Goal: Task Accomplishment & Management: Use online tool/utility

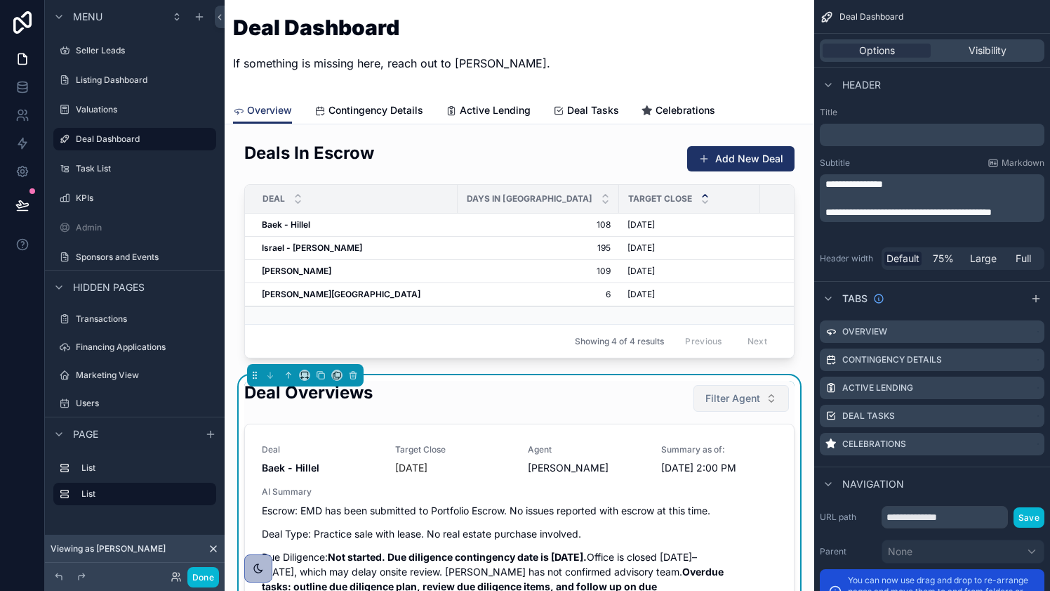
click at [746, 397] on span "Filter Agent" at bounding box center [733, 398] width 55 height 14
click at [775, 403] on button "Filter Agent" at bounding box center [741, 398] width 95 height 27
click at [771, 409] on button "Filter Agent" at bounding box center [741, 398] width 95 height 27
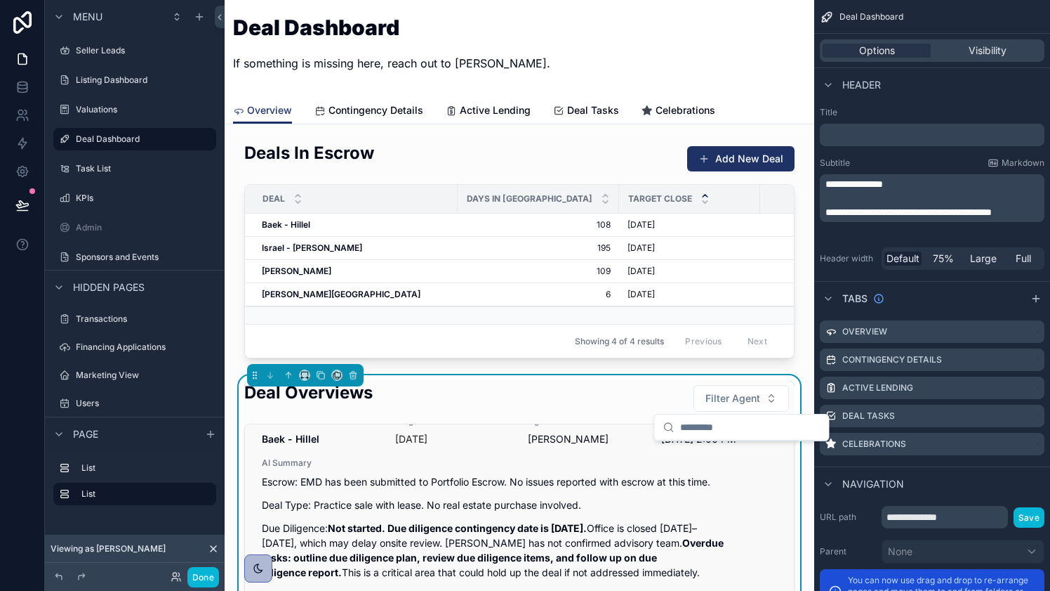
scroll to position [38, 0]
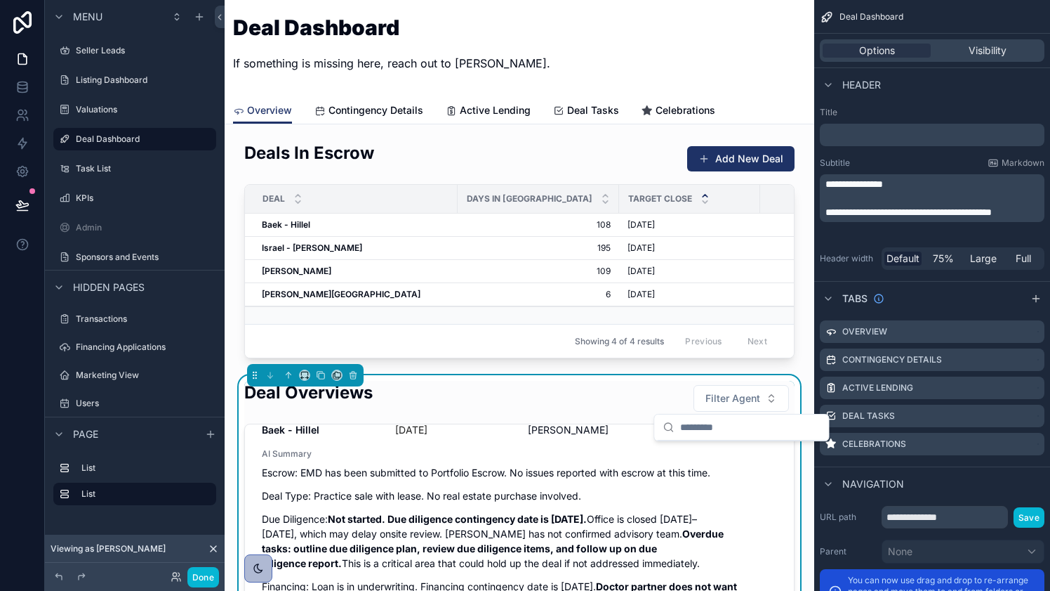
click at [647, 397] on div "Deal Overviews Filter Agent" at bounding box center [519, 398] width 551 height 34
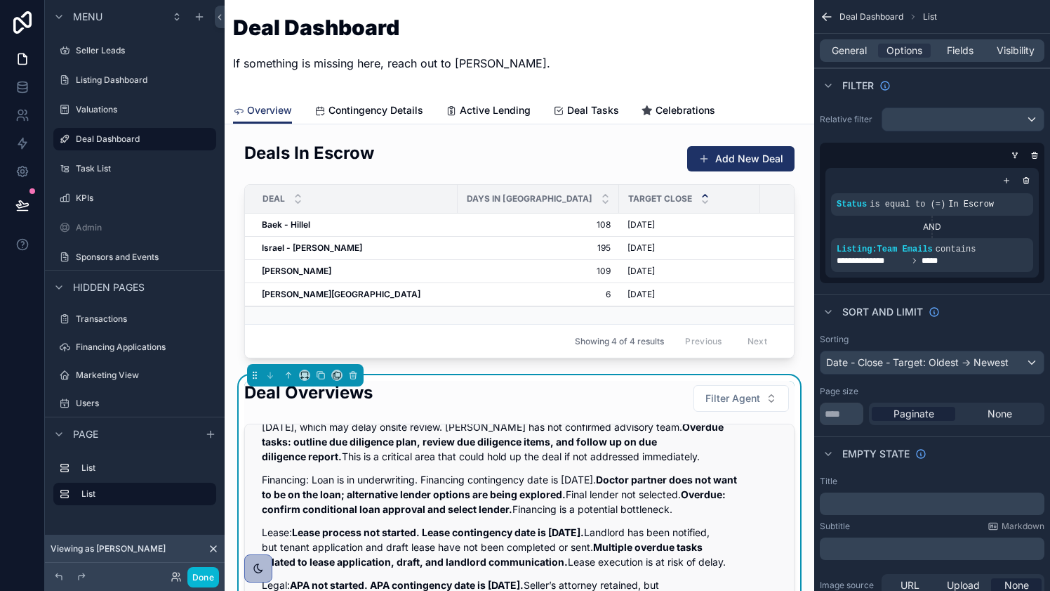
scroll to position [246, 0]
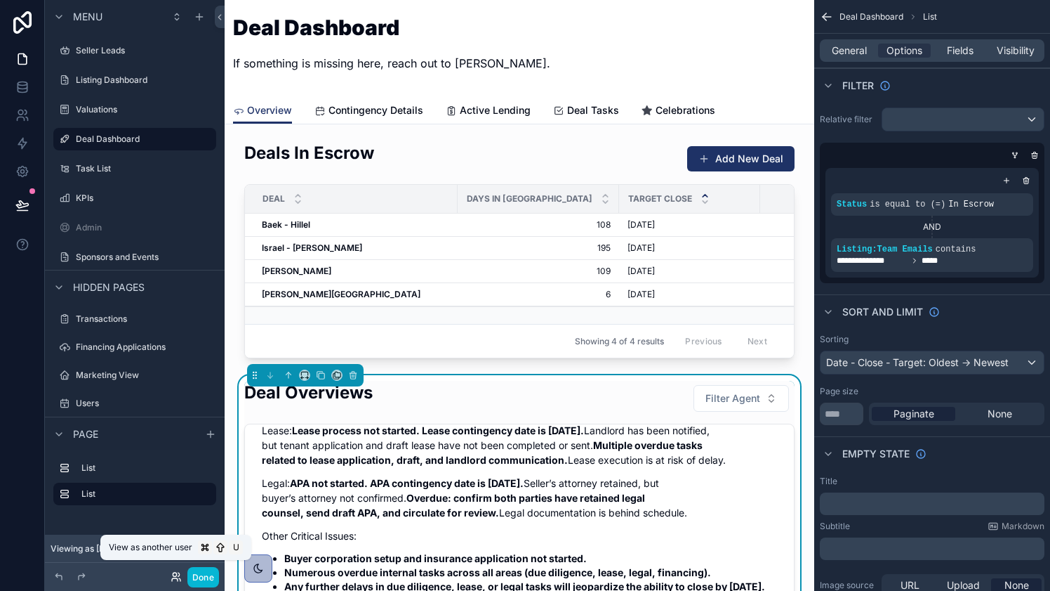
click at [176, 576] on icon at bounding box center [176, 576] width 11 height 11
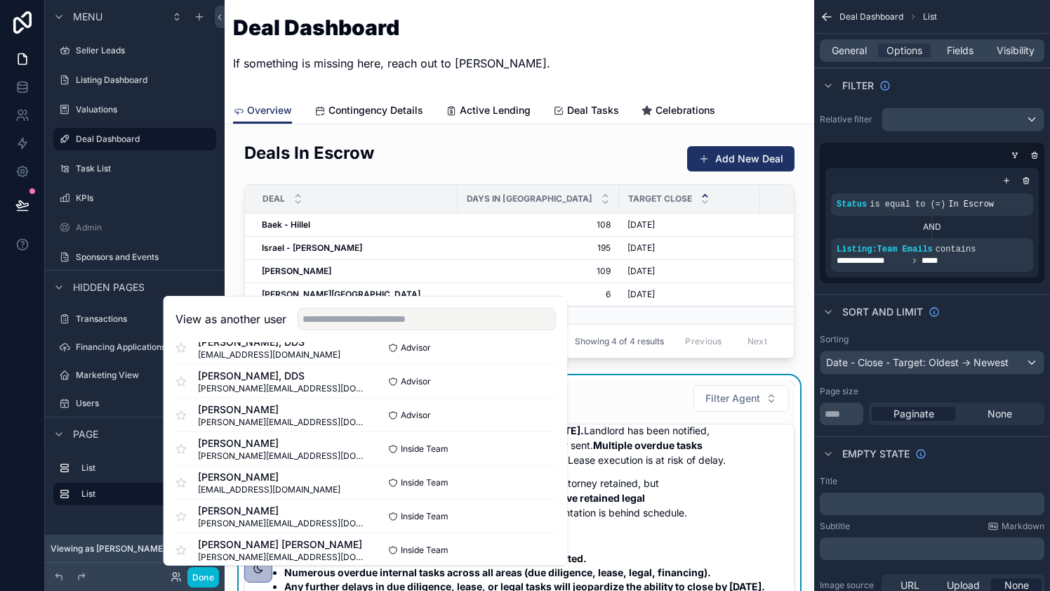
scroll to position [631, 0]
click at [531, 442] on button "Select" at bounding box center [538, 447] width 37 height 20
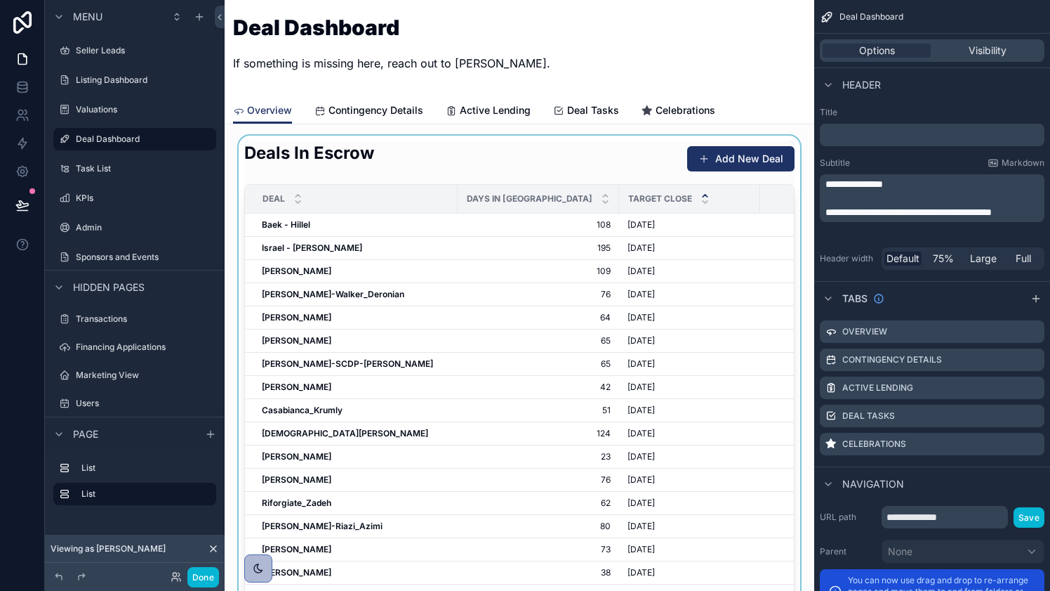
scroll to position [359, 0]
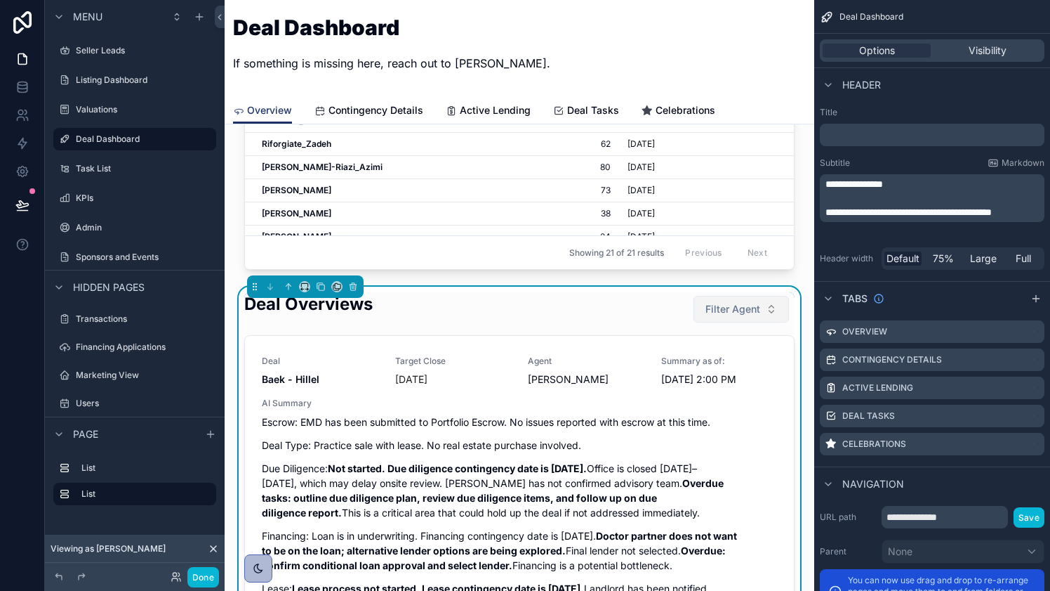
click at [743, 310] on span "Filter Agent" at bounding box center [733, 309] width 55 height 14
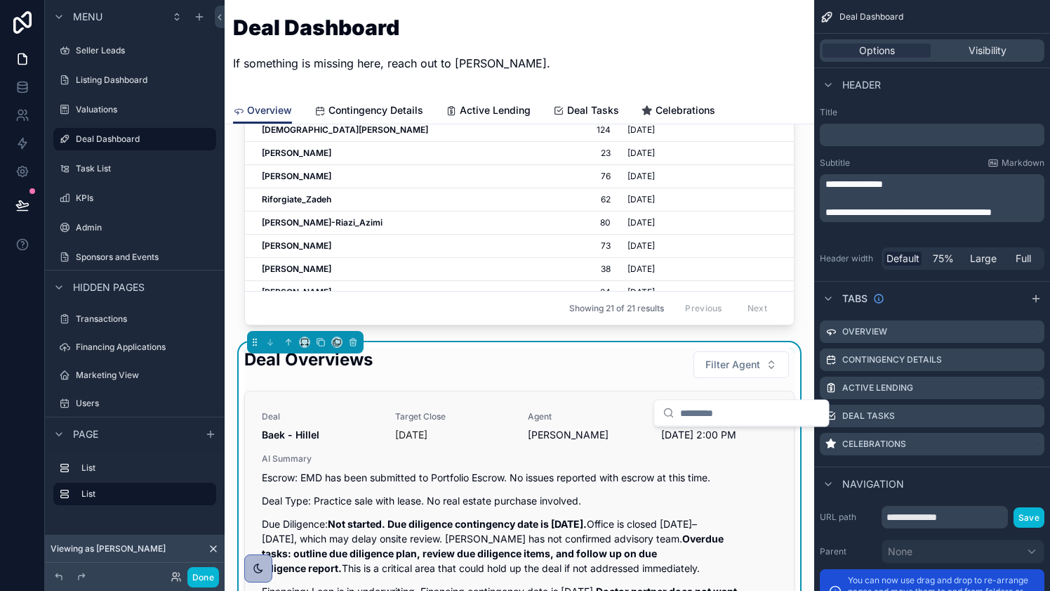
scroll to position [285, 0]
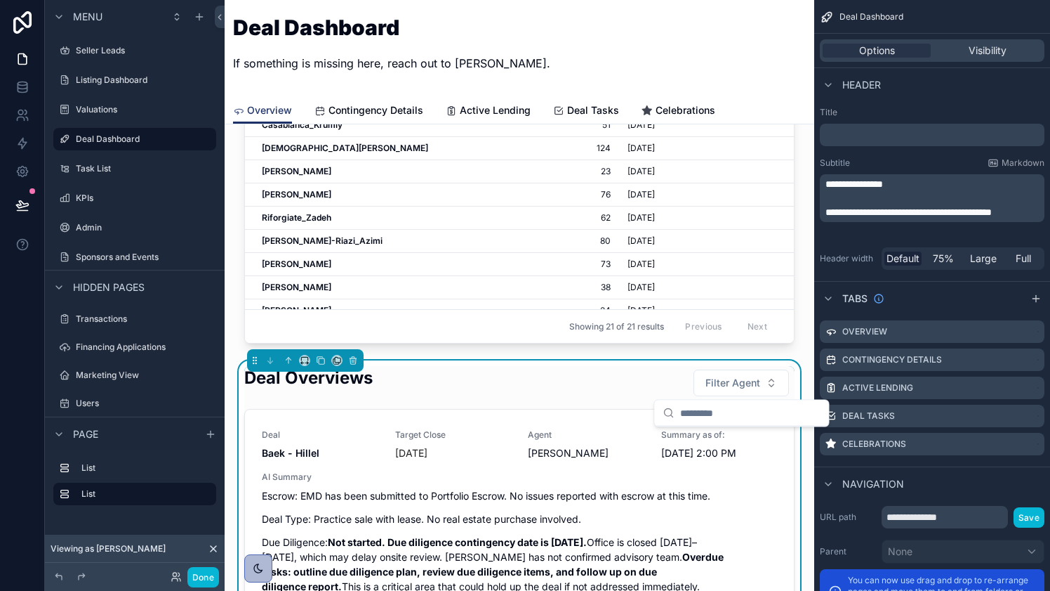
click at [762, 410] on input "scrollable content" at bounding box center [750, 412] width 140 height 25
type input "*"
click at [926, 305] on div "Tabs" at bounding box center [933, 298] width 236 height 34
click at [621, 384] on div "Deal Overviews Filter Agent" at bounding box center [519, 383] width 551 height 34
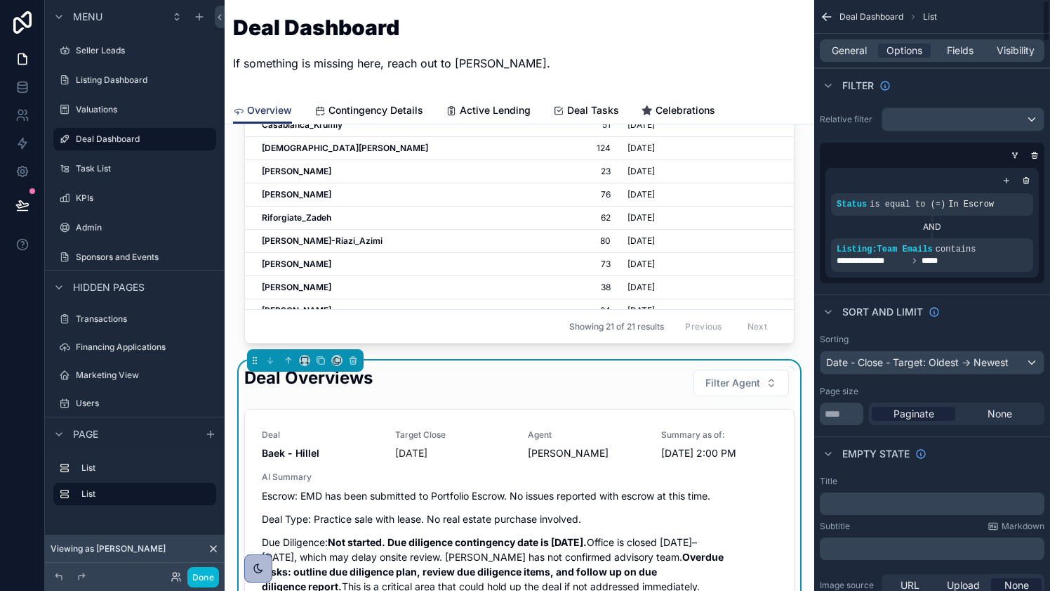
scroll to position [842, 0]
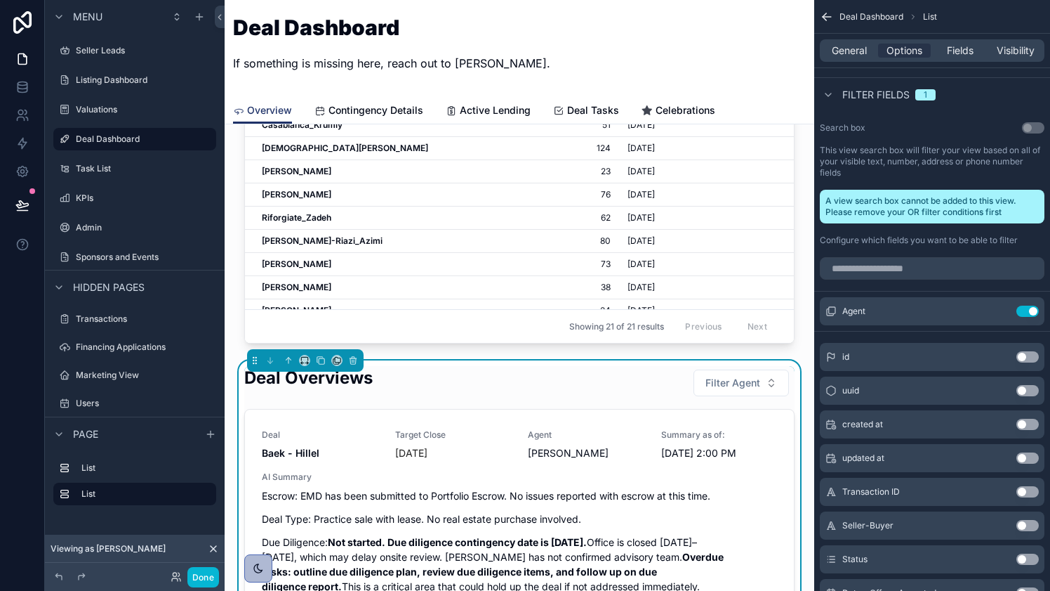
click at [904, 93] on span "Filter fields" at bounding box center [876, 95] width 67 height 14
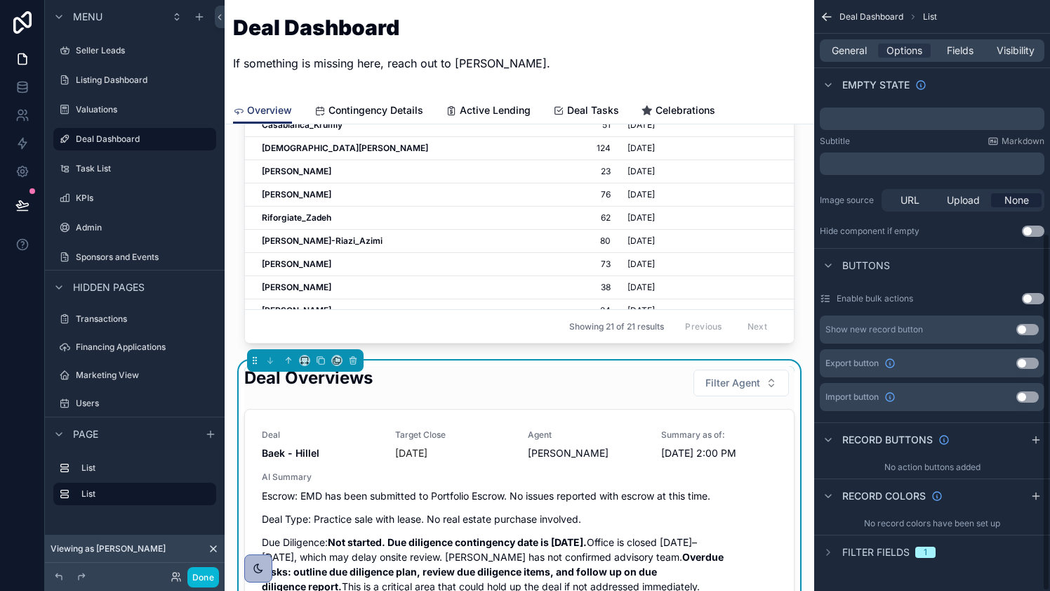
scroll to position [385, 0]
click at [859, 553] on span "Filter fields" at bounding box center [876, 552] width 67 height 14
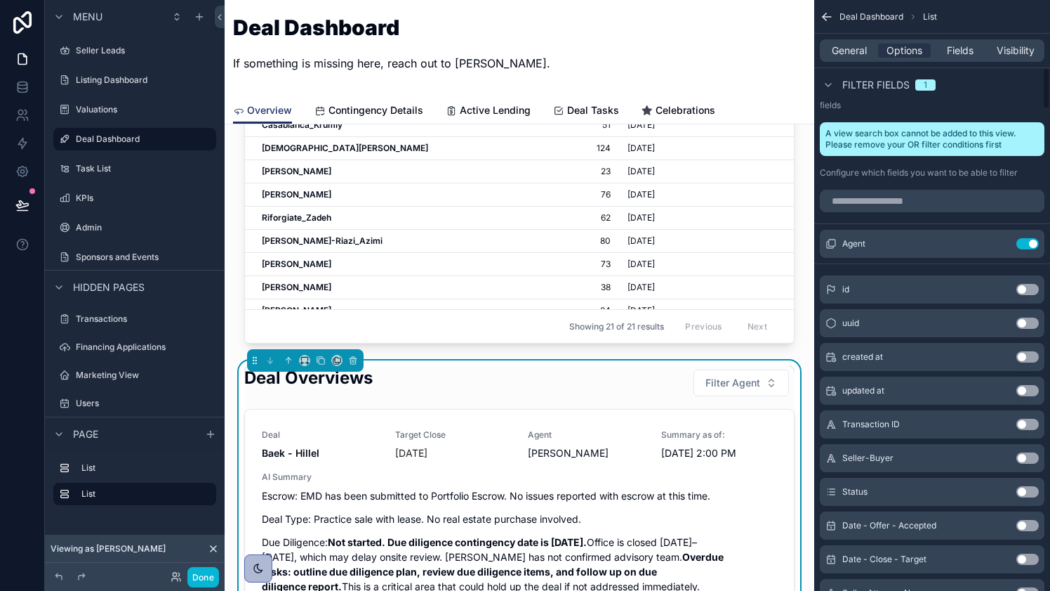
scroll to position [890, 0]
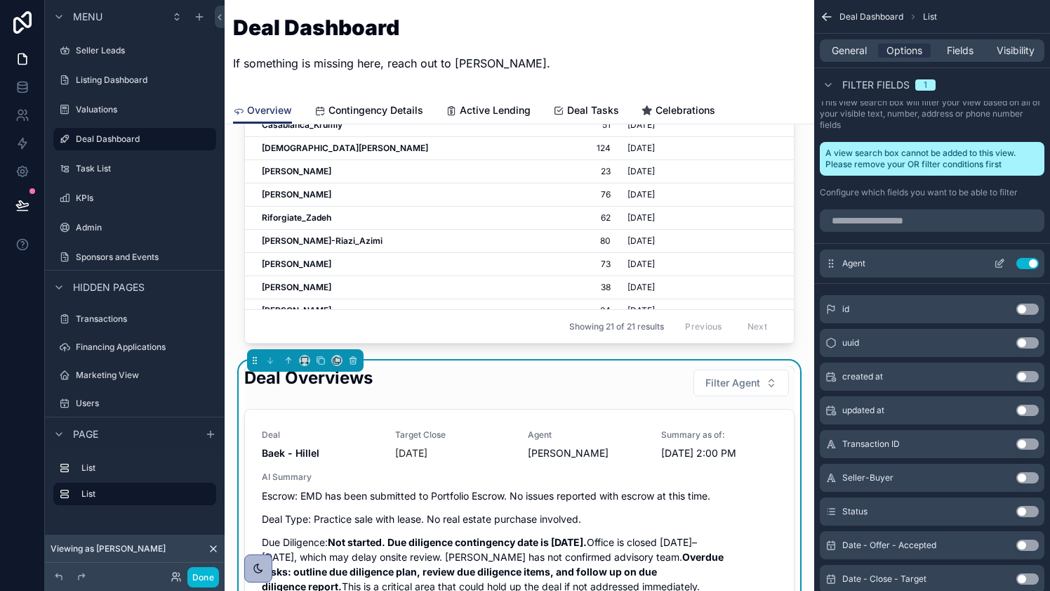
click at [999, 263] on icon "scrollable content" at bounding box center [1002, 262] width 6 height 6
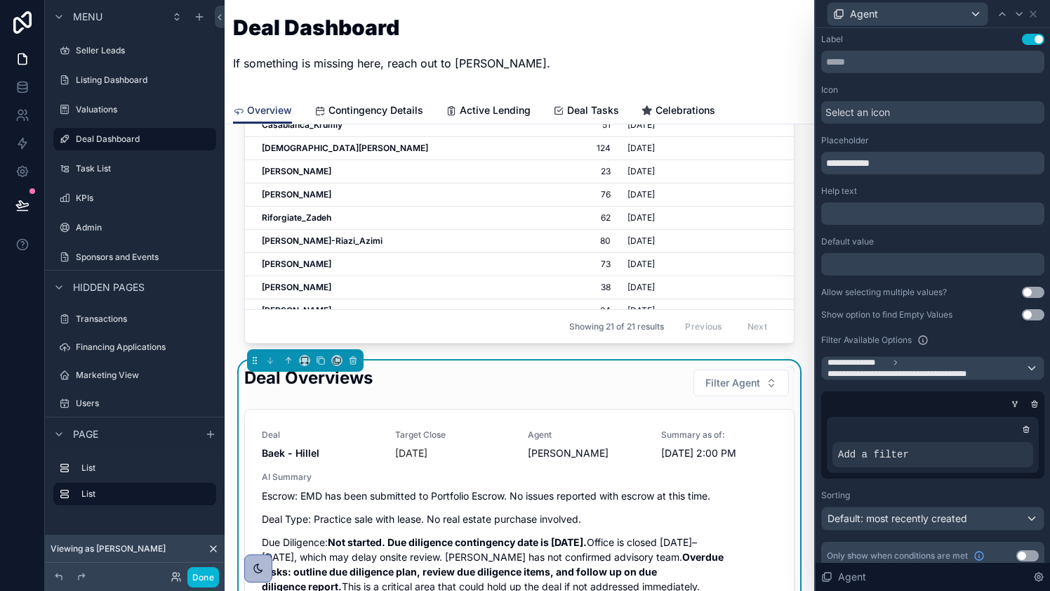
scroll to position [12, 0]
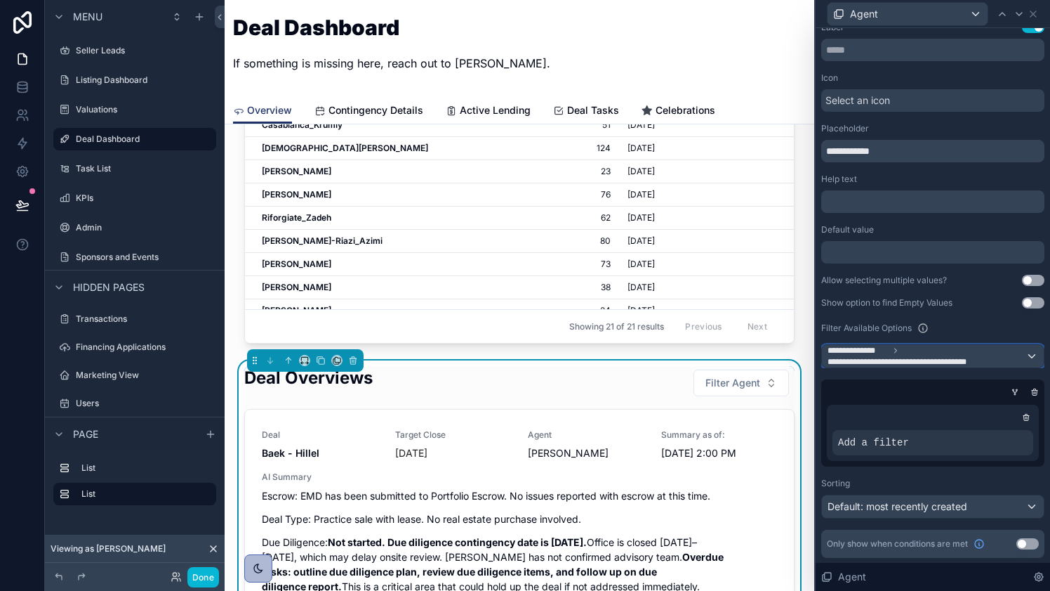
click at [1027, 350] on div "**********" at bounding box center [933, 356] width 222 height 22
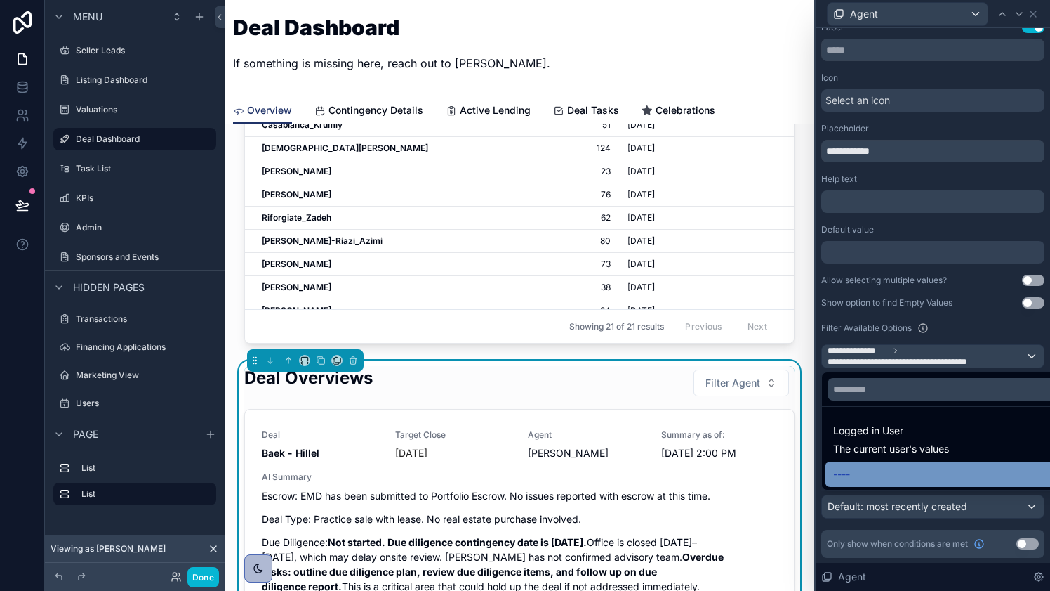
click at [939, 477] on div "----" at bounding box center [949, 474] width 232 height 17
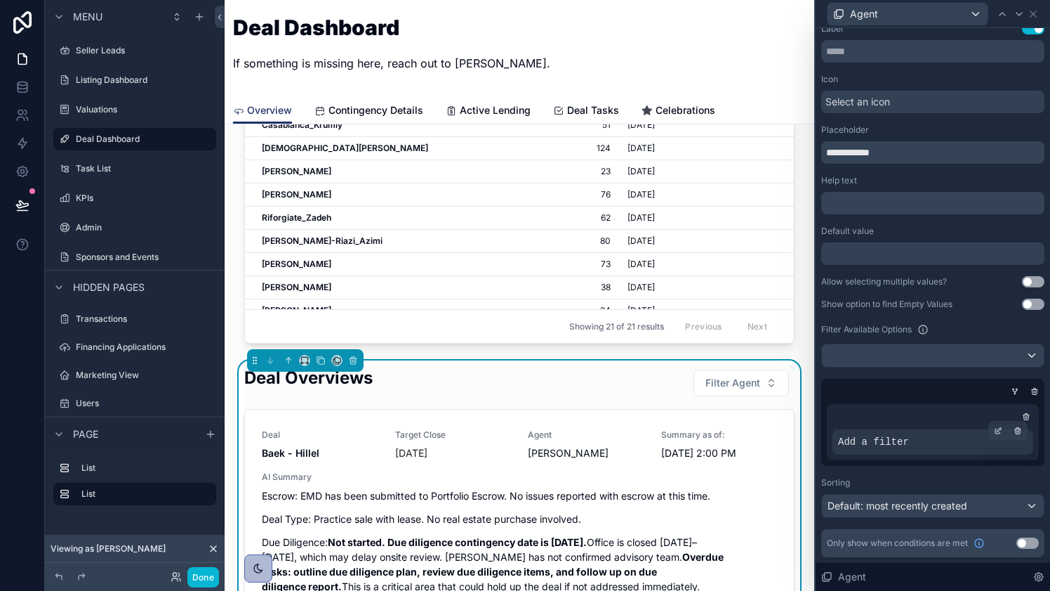
scroll to position [11, 0]
click at [1003, 428] on div at bounding box center [999, 431] width 20 height 20
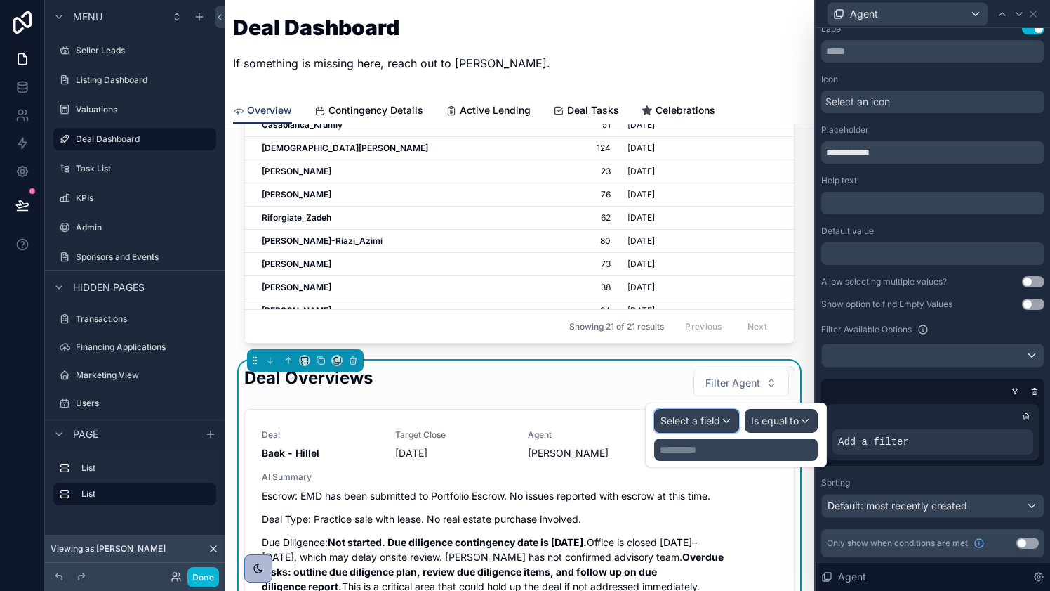
click at [716, 417] on span "Select a field" at bounding box center [691, 420] width 60 height 12
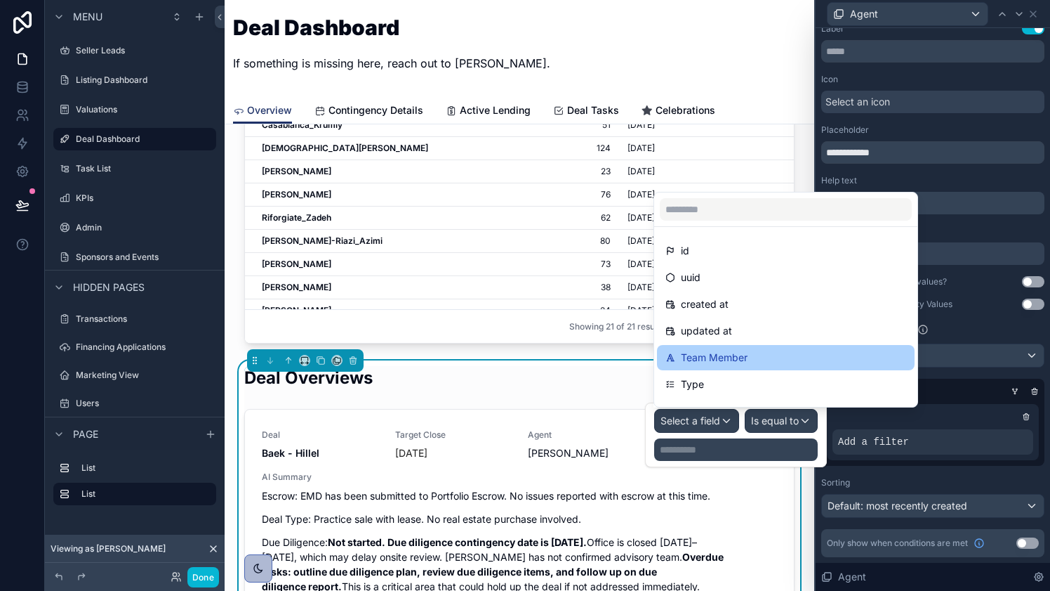
click at [739, 364] on span "Team Member" at bounding box center [714, 357] width 67 height 17
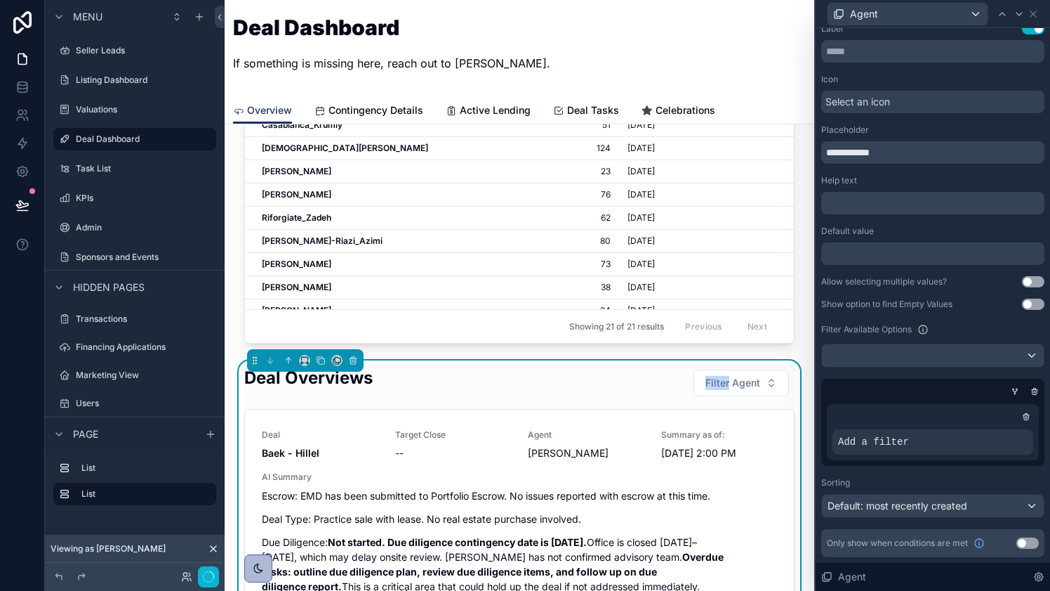
click at [739, 366] on div "Deal Overviews Filter Agent" at bounding box center [519, 383] width 551 height 34
click at [1001, 430] on icon at bounding box center [998, 430] width 8 height 8
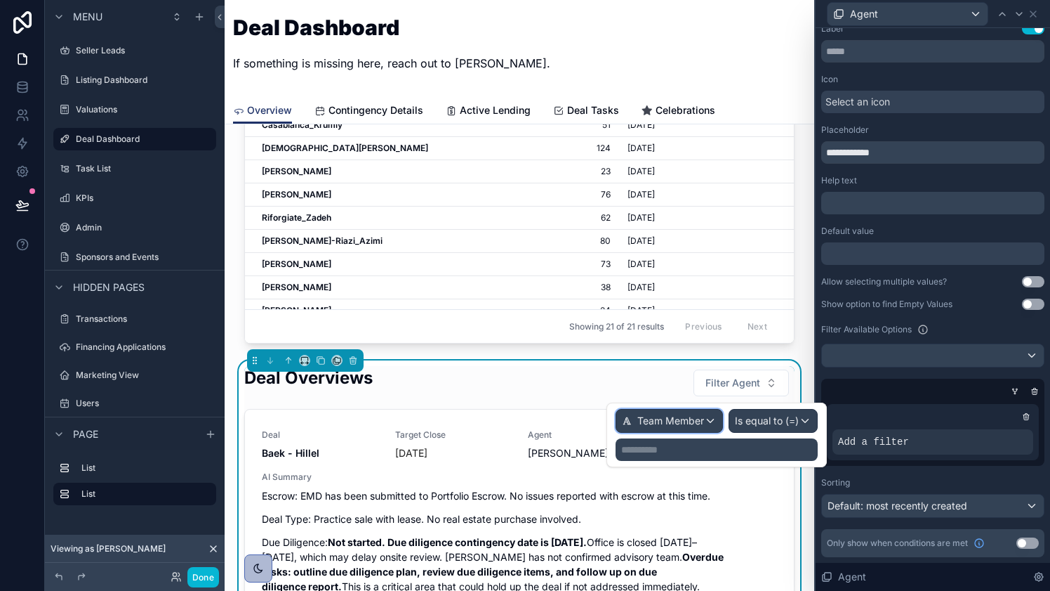
click at [703, 419] on span "Team Member" at bounding box center [671, 421] width 67 height 14
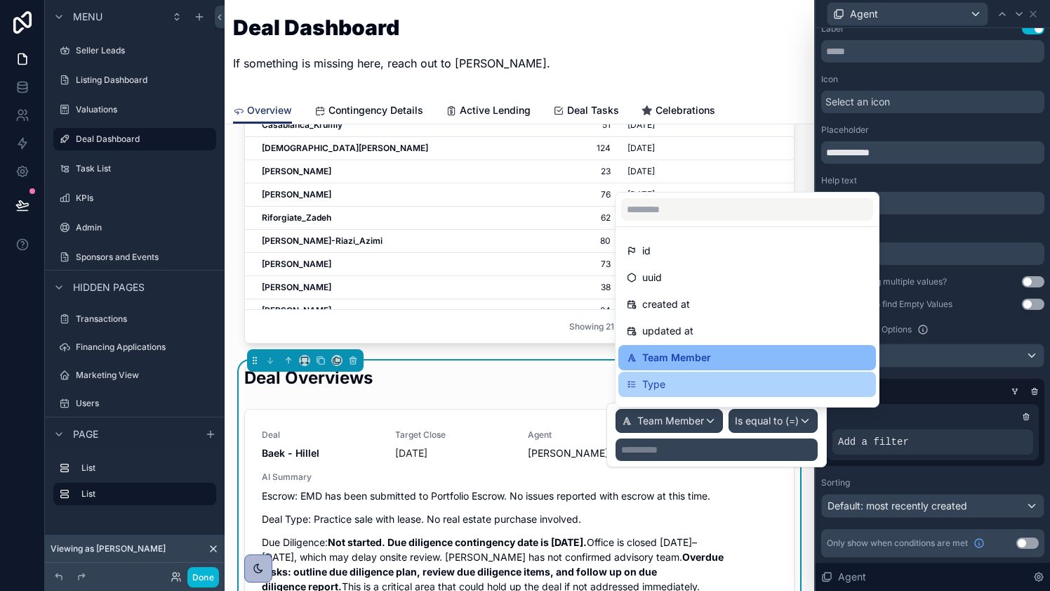
click at [692, 379] on div "Type" at bounding box center [747, 384] width 241 height 17
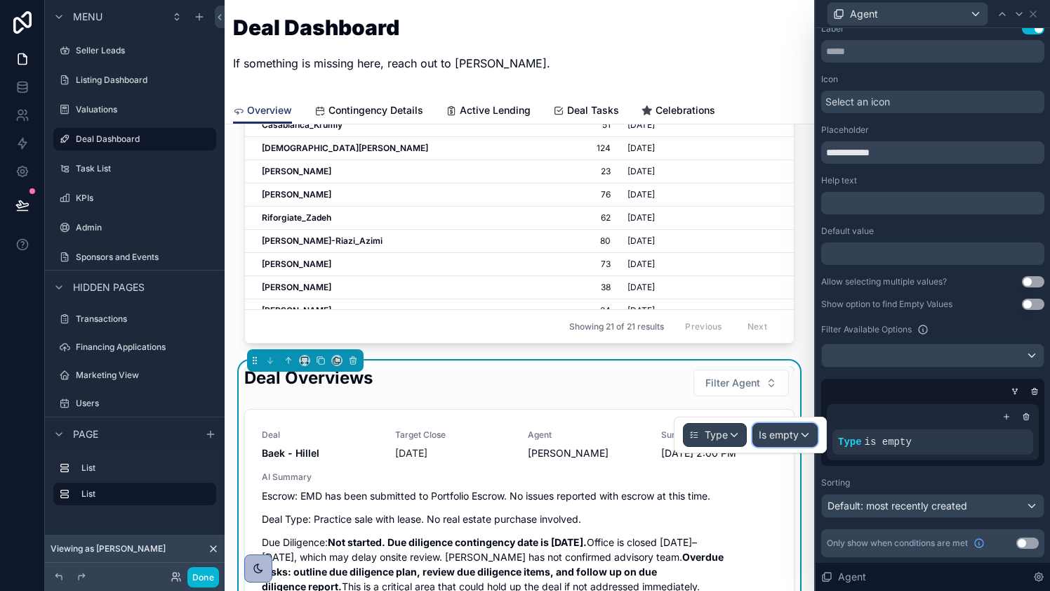
click at [791, 430] on span "Is empty" at bounding box center [779, 435] width 40 height 14
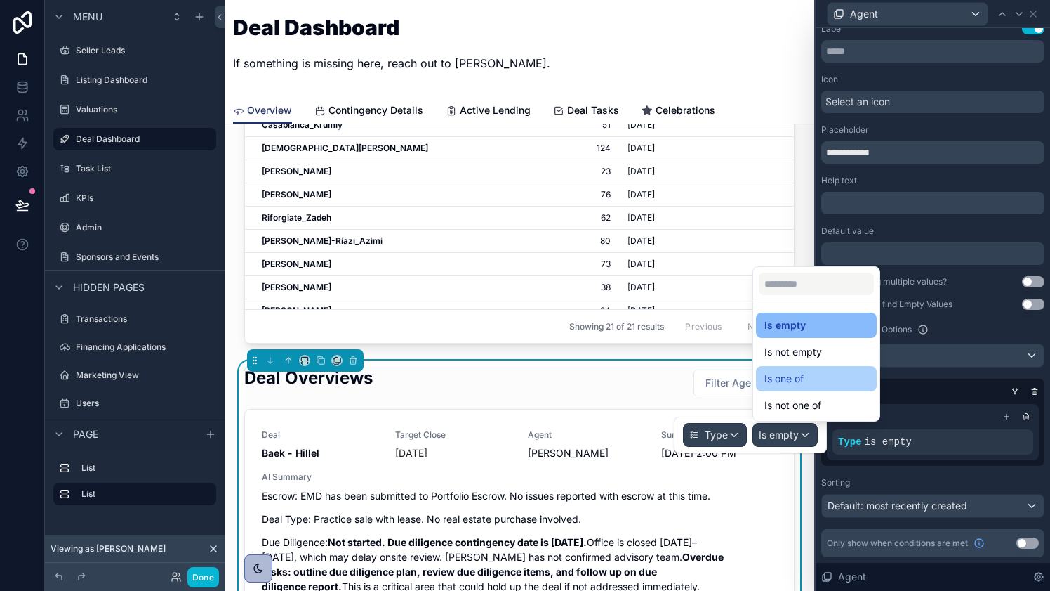
click at [818, 377] on div "Is one of" at bounding box center [817, 378] width 104 height 17
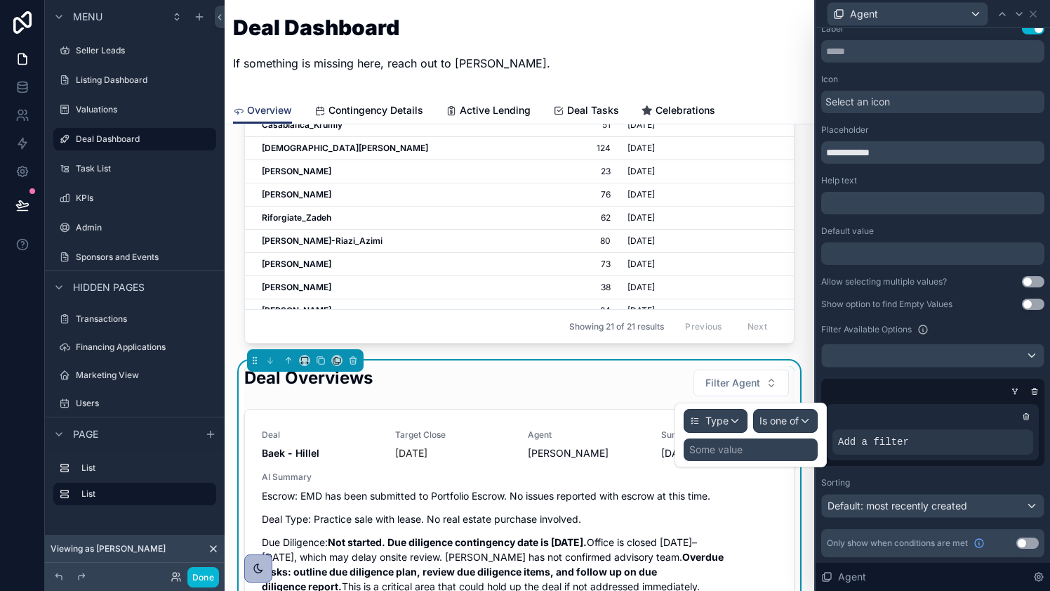
click at [779, 452] on div "Some value" at bounding box center [751, 449] width 134 height 22
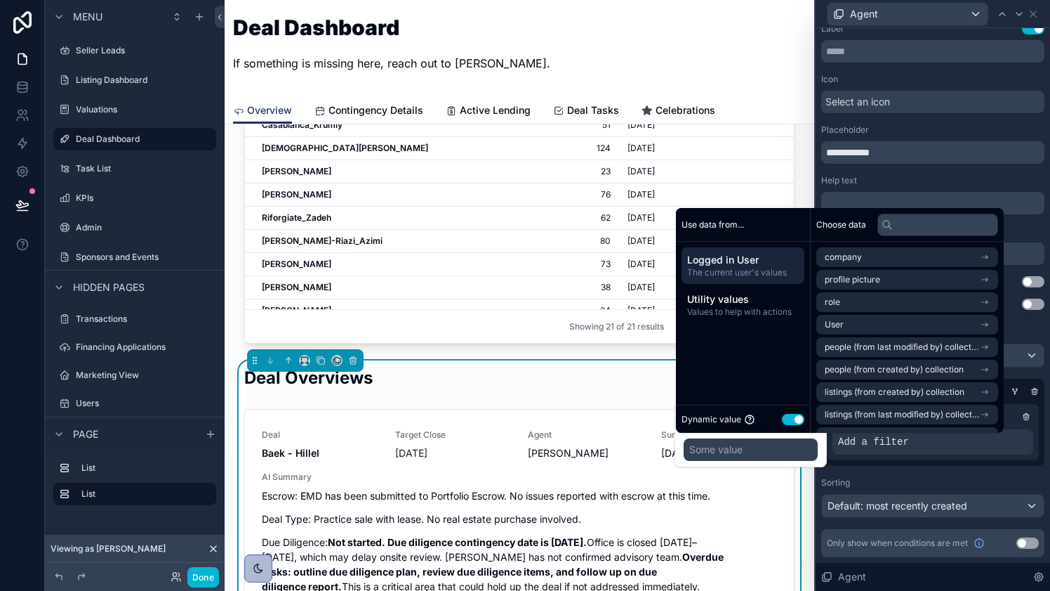
click at [795, 423] on button "Use setting" at bounding box center [793, 419] width 22 height 11
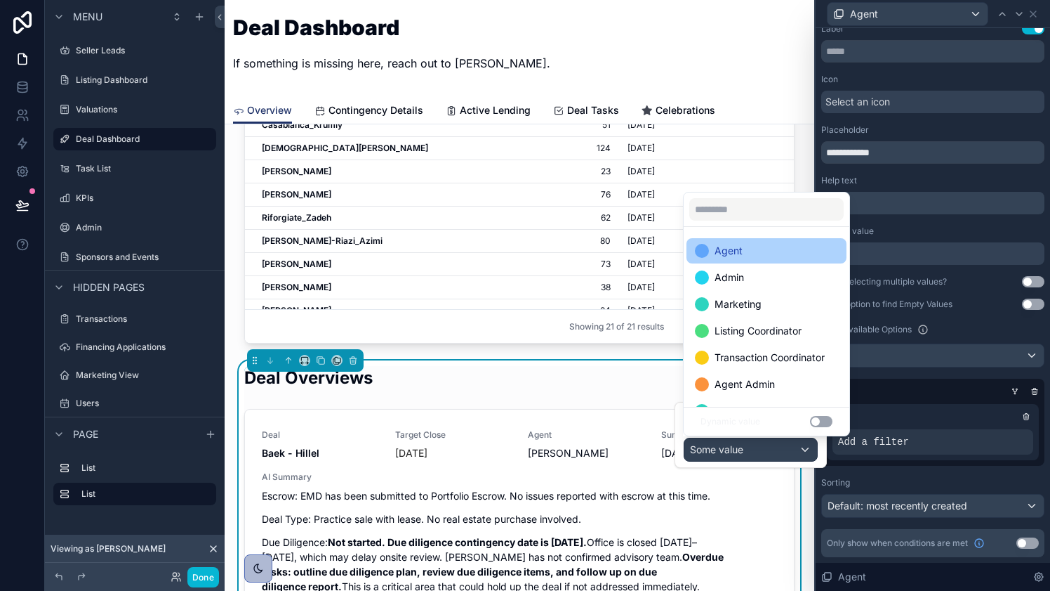
click at [770, 251] on div "Agent" at bounding box center [766, 250] width 143 height 17
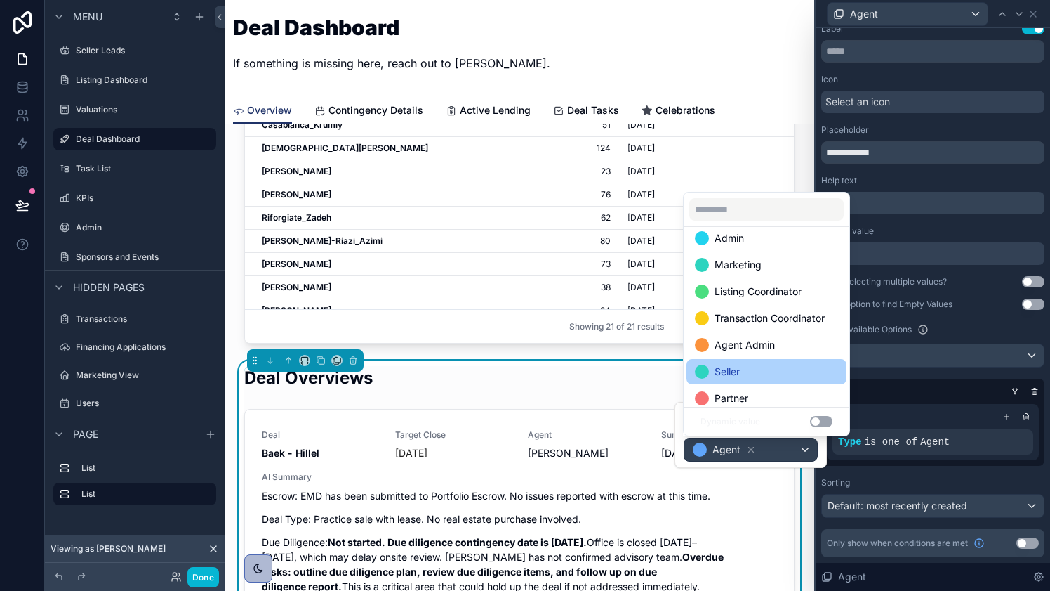
scroll to position [0, 0]
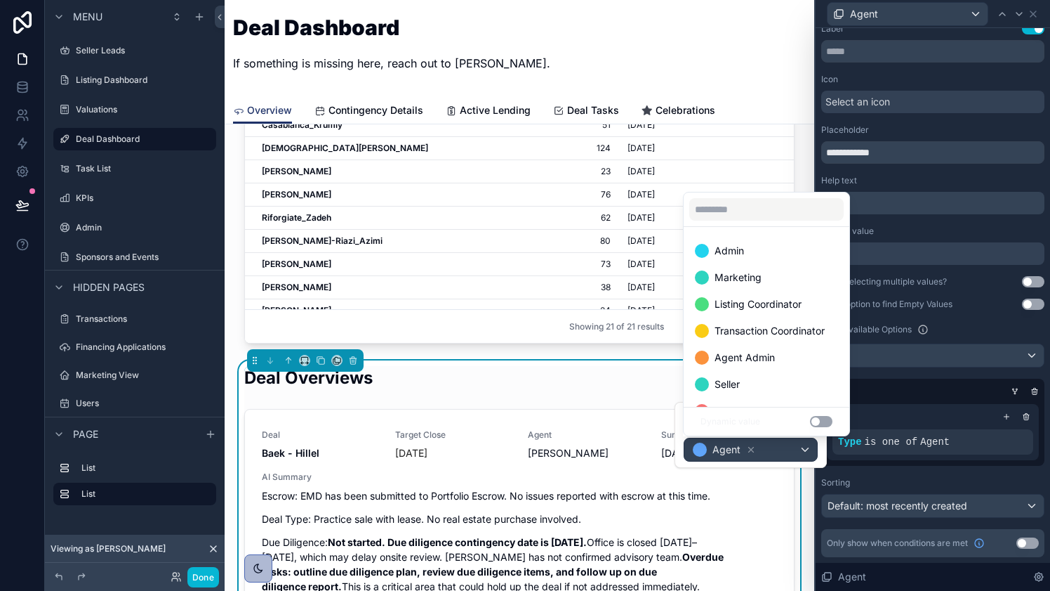
click at [815, 164] on div "**********" at bounding box center [933, 295] width 236 height 591
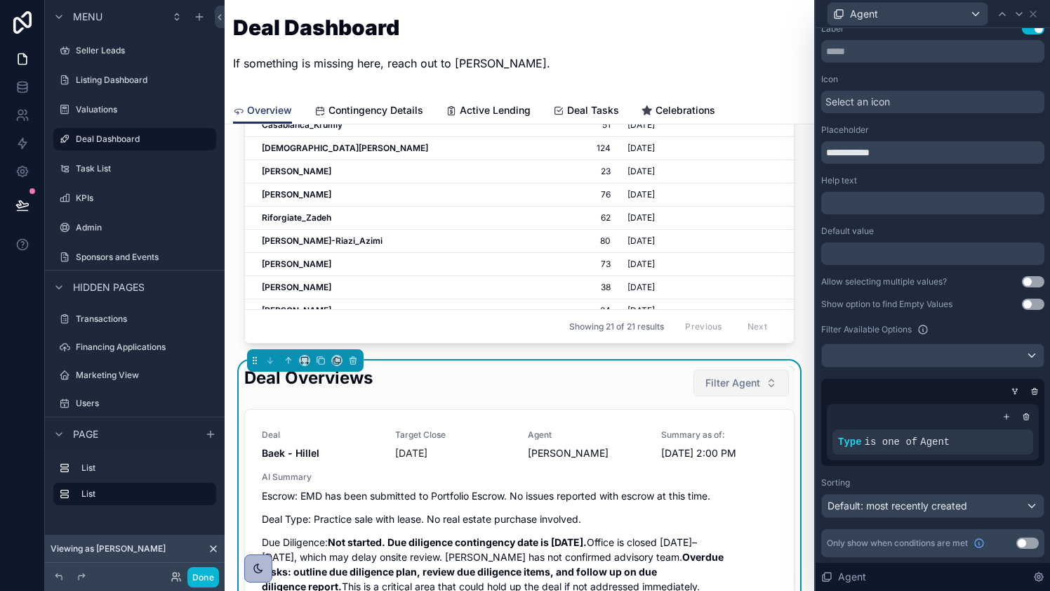
click at [772, 377] on button "Filter Agent" at bounding box center [741, 382] width 95 height 27
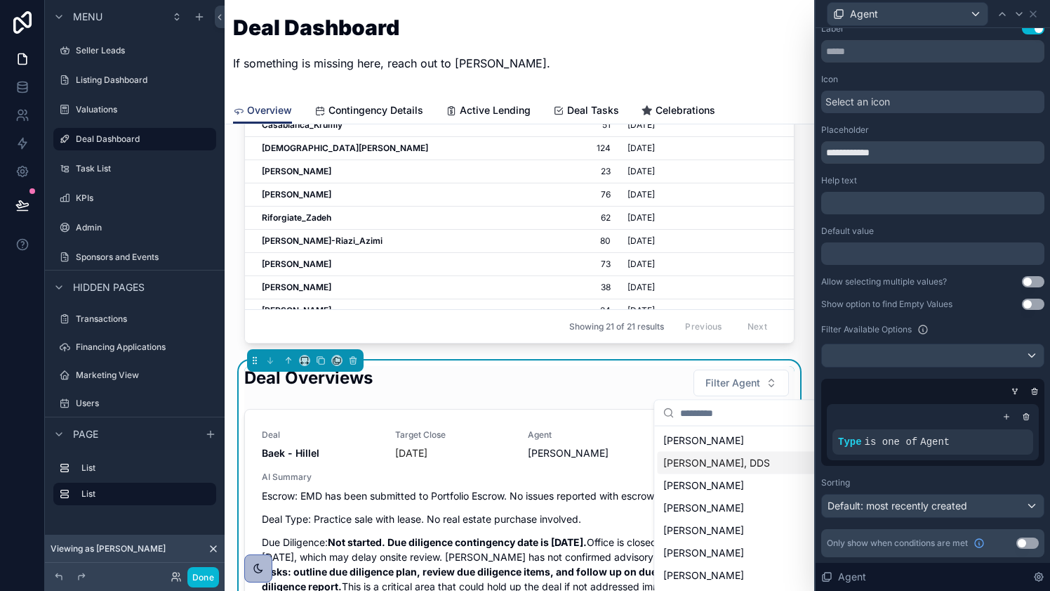
click at [887, 388] on div at bounding box center [930, 391] width 223 height 14
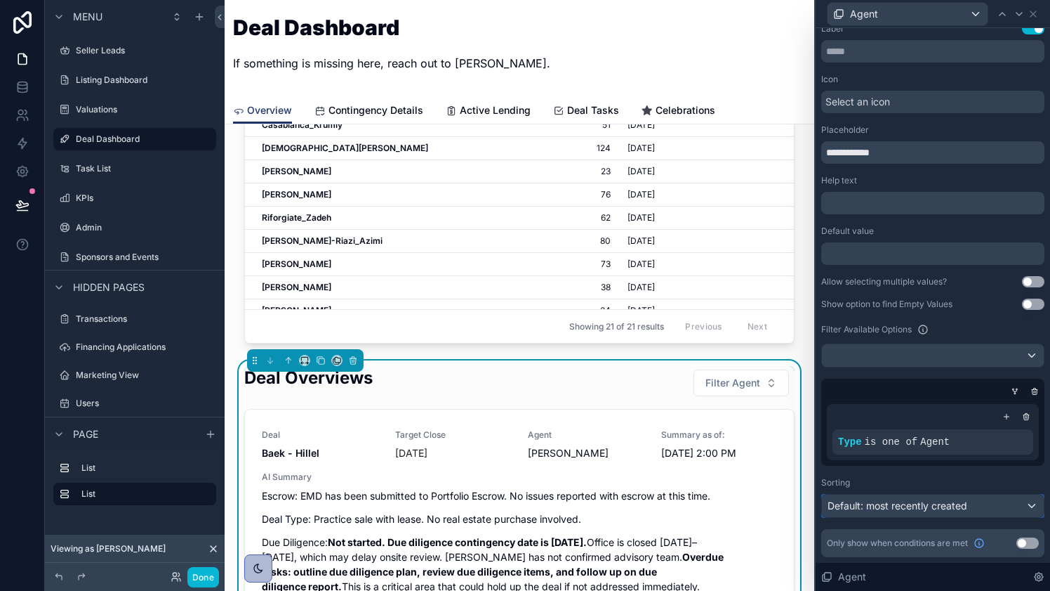
click at [1029, 503] on div "Default: most recently created" at bounding box center [933, 505] width 222 height 22
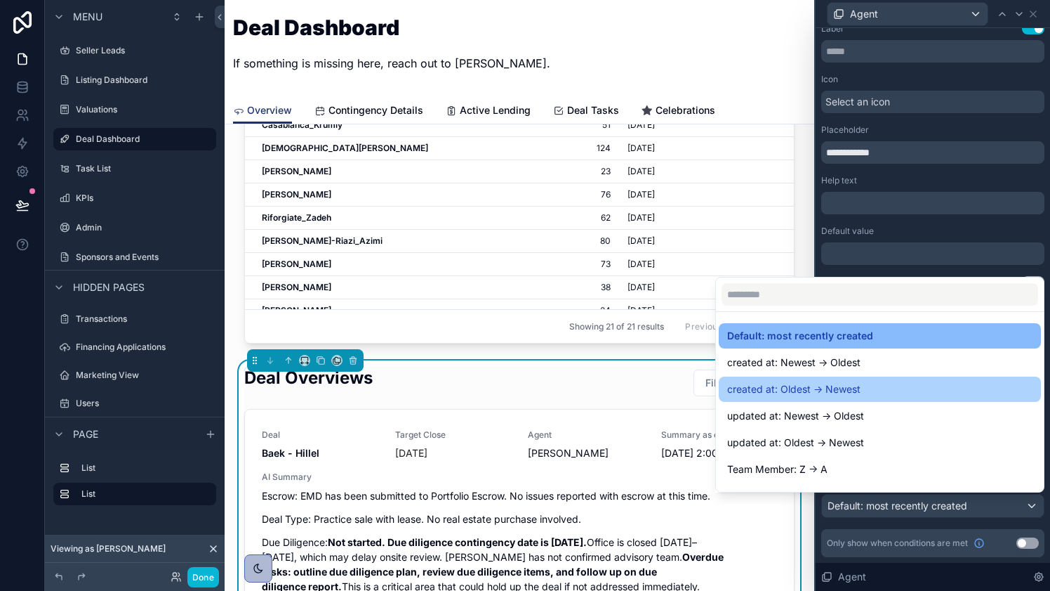
click at [932, 380] on div "created at: Oldest -> Newest" at bounding box center [880, 388] width 322 height 25
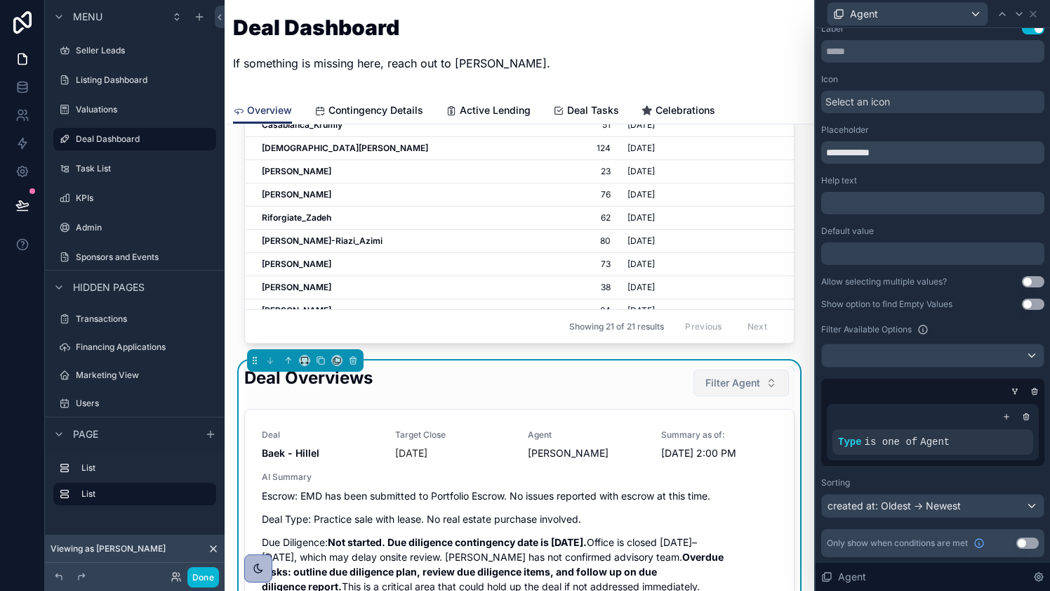
click at [772, 381] on button "Filter Agent" at bounding box center [741, 382] width 95 height 27
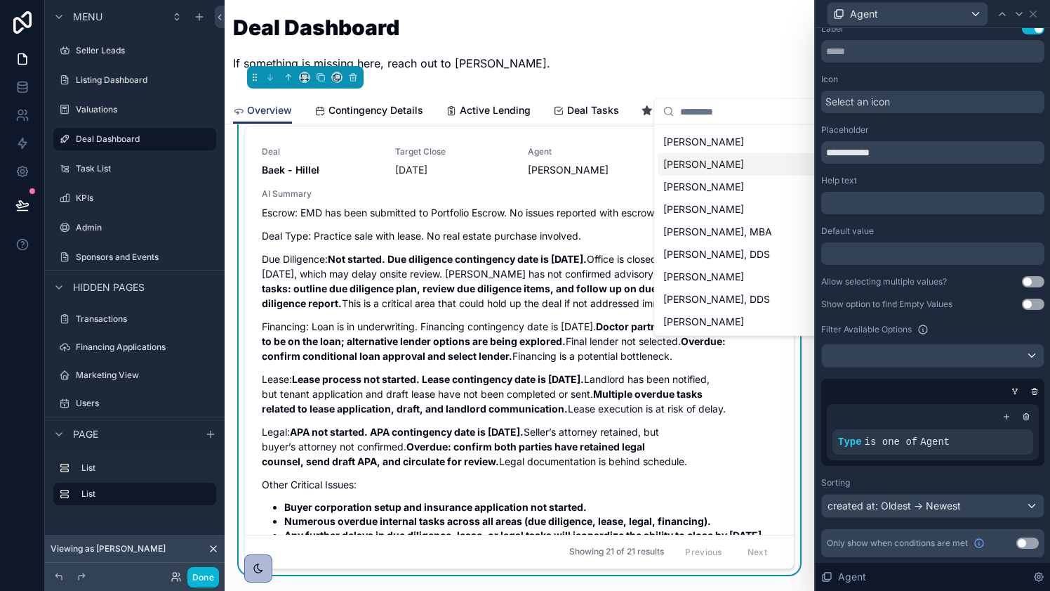
scroll to position [607, 0]
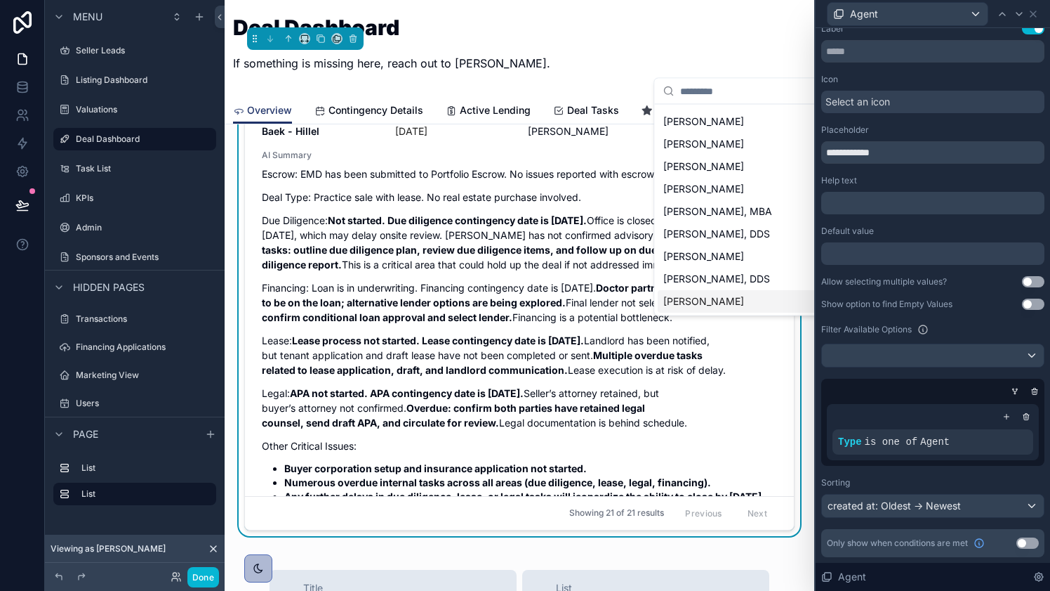
click at [810, 341] on div "Deals In Escrow Add New Deal Deal Days in Escrow Target Close Commission Agent …" at bounding box center [520, 350] width 590 height 1664
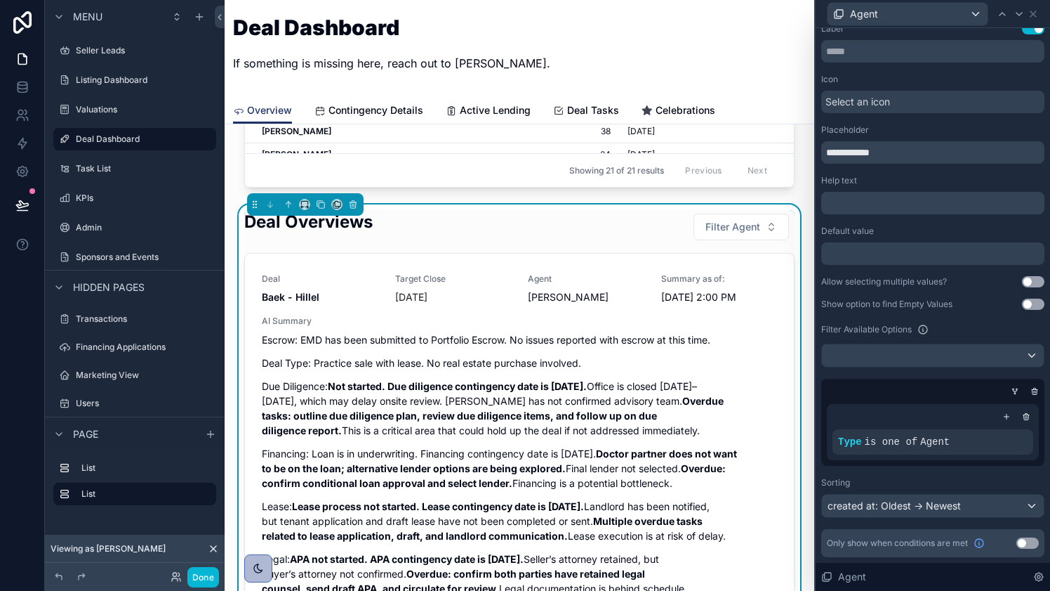
scroll to position [0, 0]
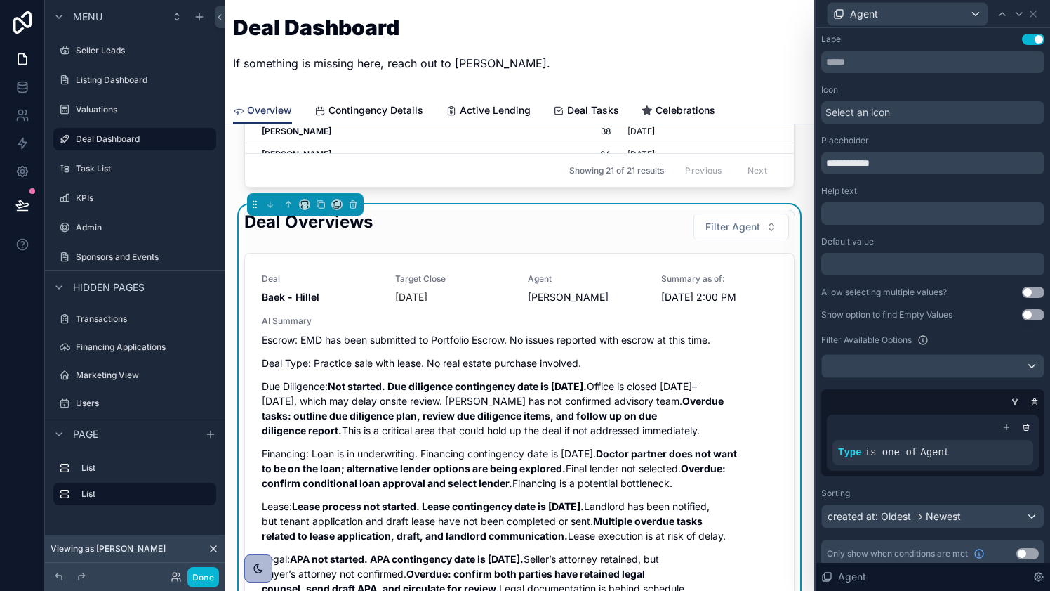
click at [1034, 291] on button "Use setting" at bounding box center [1033, 291] width 22 height 11
click at [1013, 366] on div at bounding box center [933, 366] width 222 height 22
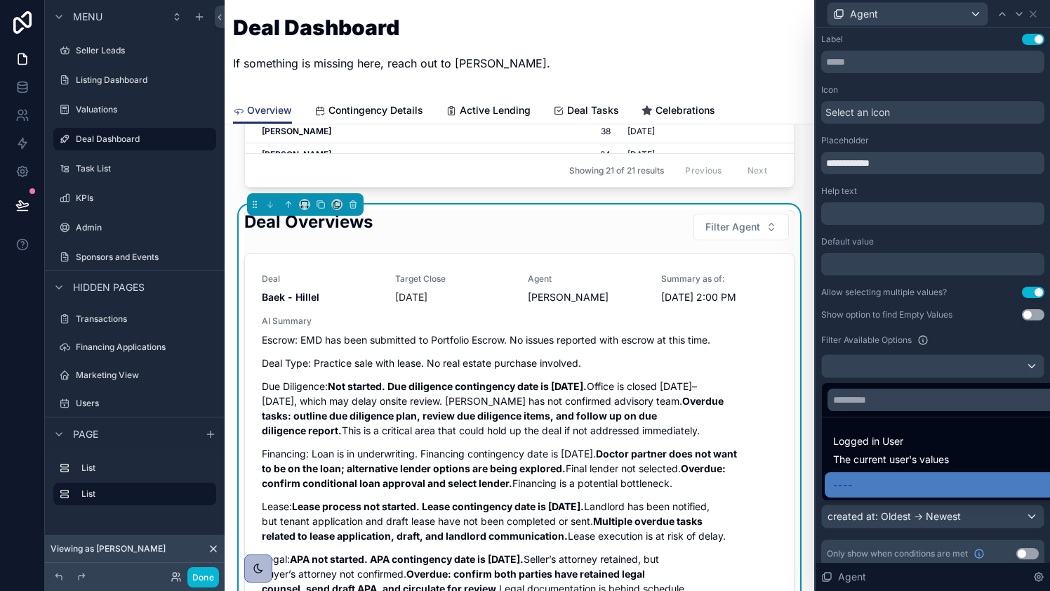
click at [996, 336] on div at bounding box center [933, 295] width 235 height 591
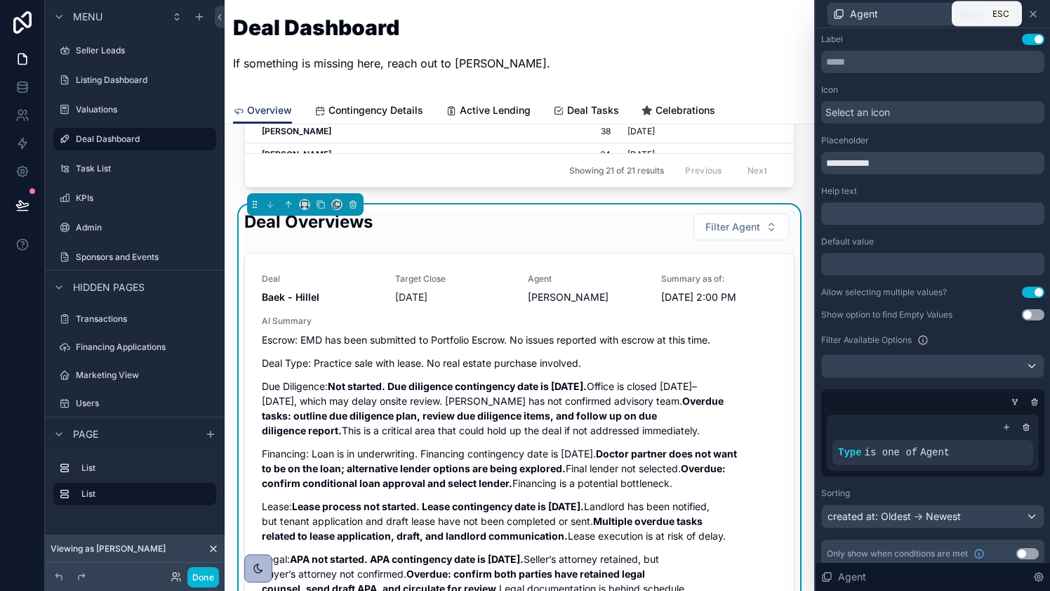
click at [1036, 15] on icon at bounding box center [1033, 13] width 11 height 11
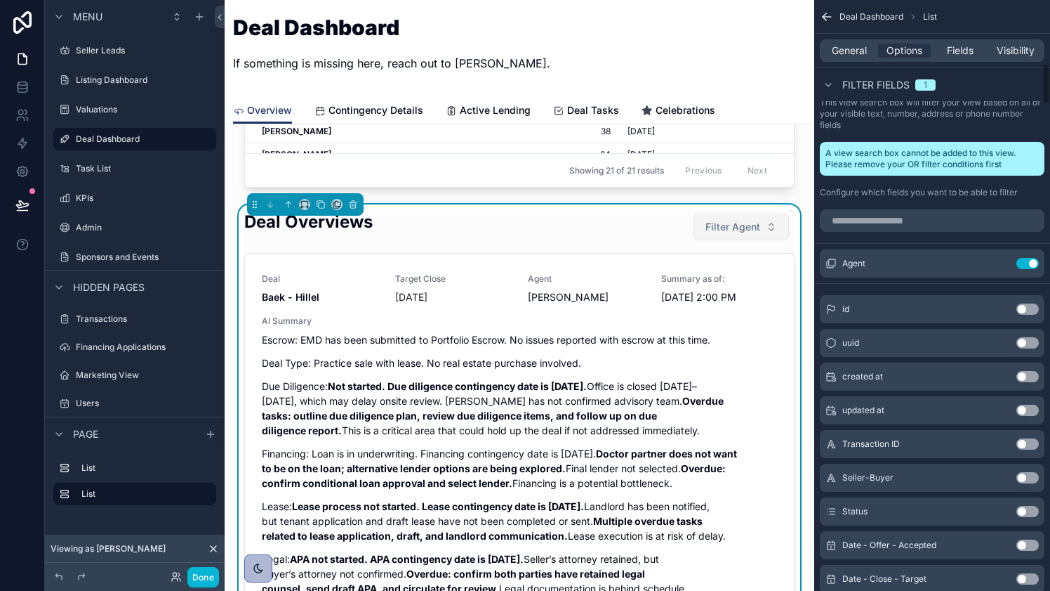
click at [764, 220] on button "Filter Agent" at bounding box center [741, 226] width 95 height 27
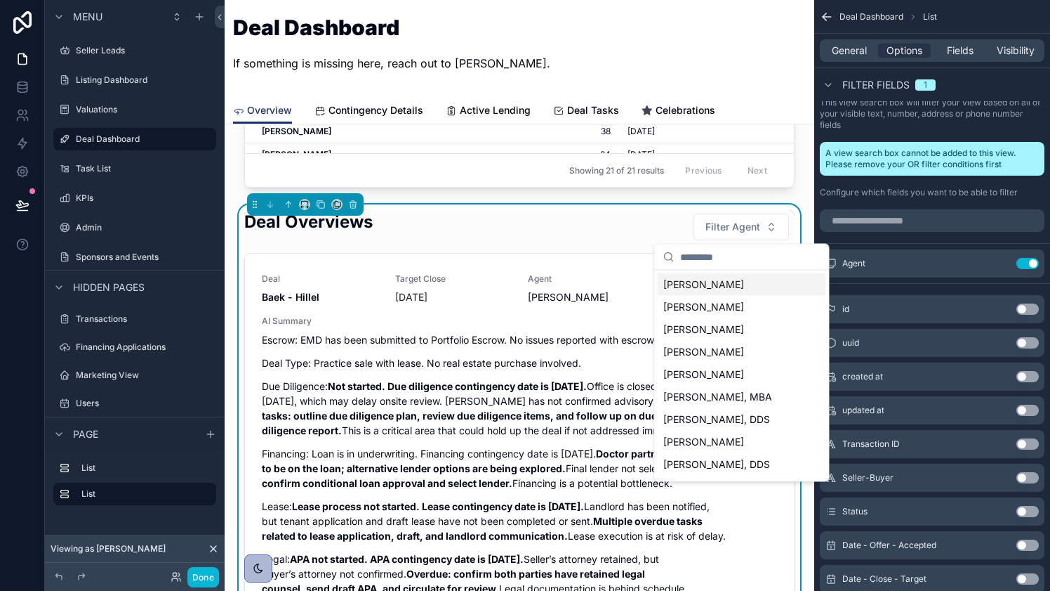
click at [734, 291] on div "[PERSON_NAME]" at bounding box center [742, 284] width 169 height 22
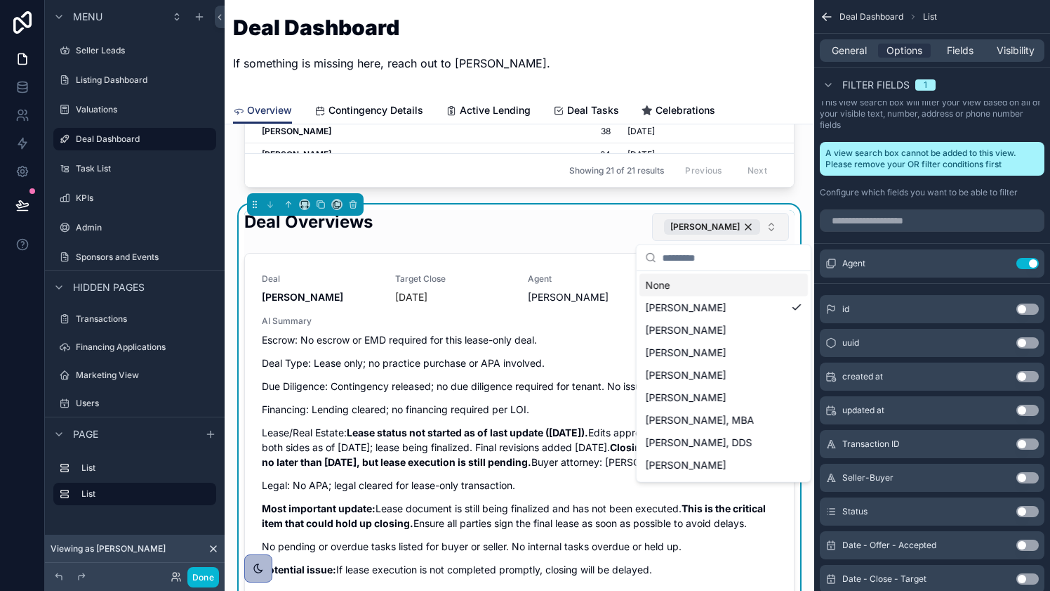
click at [775, 228] on button "[PERSON_NAME]" at bounding box center [720, 227] width 137 height 28
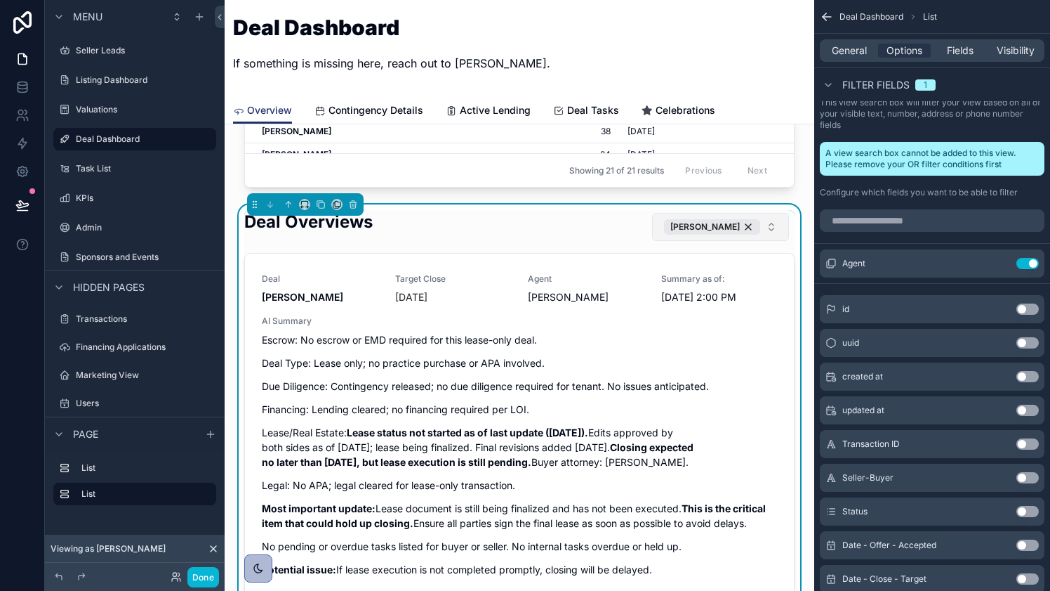
click at [773, 236] on button "[PERSON_NAME]" at bounding box center [720, 227] width 137 height 28
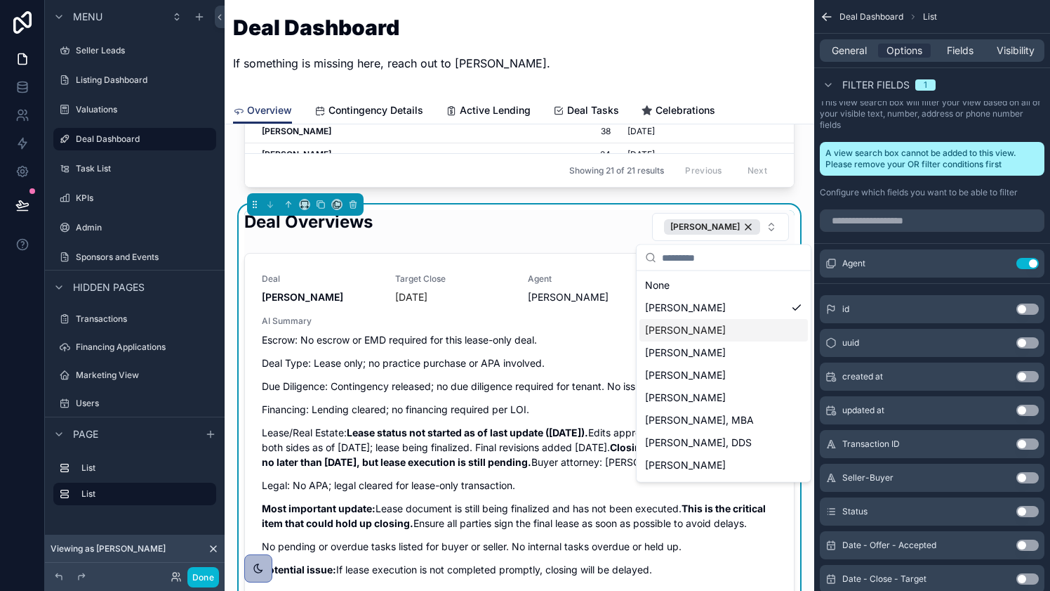
click at [744, 327] on div "[PERSON_NAME]" at bounding box center [724, 330] width 169 height 22
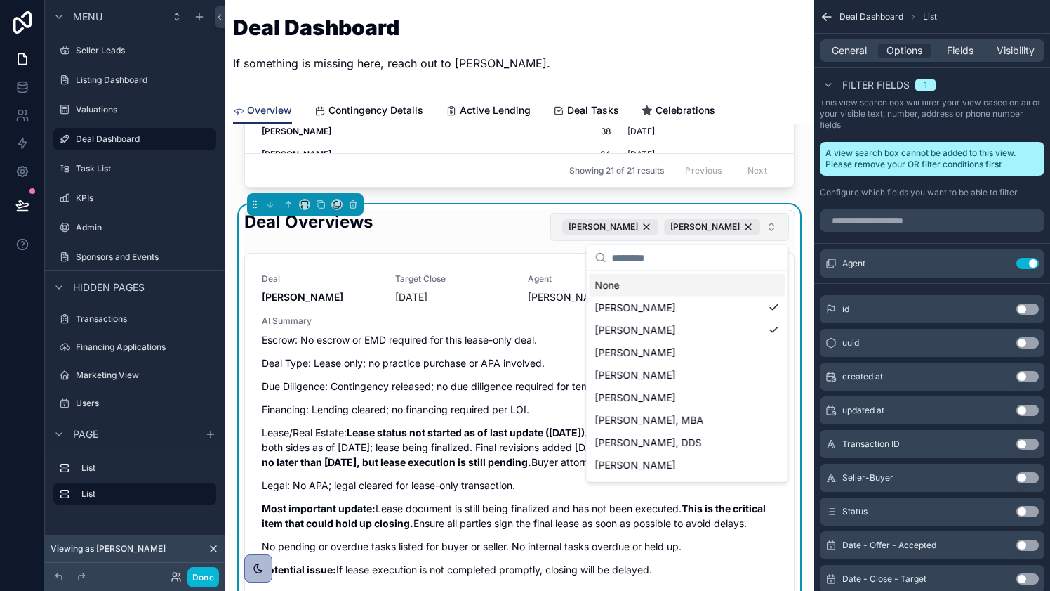
click at [779, 230] on button "[PERSON_NAME] [PERSON_NAME]" at bounding box center [670, 227] width 239 height 28
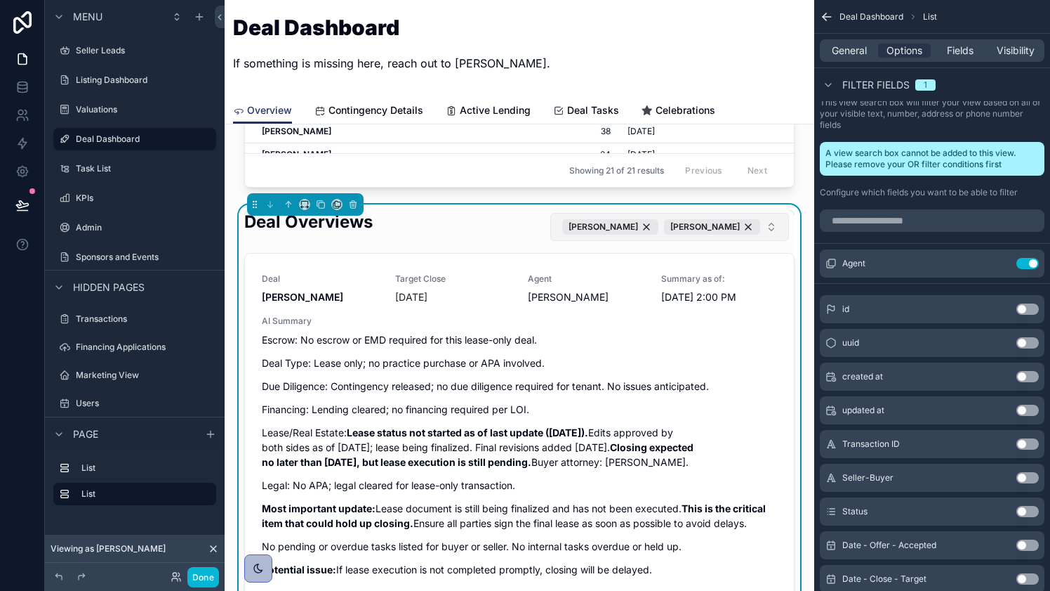
click at [777, 229] on button "[PERSON_NAME] [PERSON_NAME]" at bounding box center [670, 227] width 239 height 28
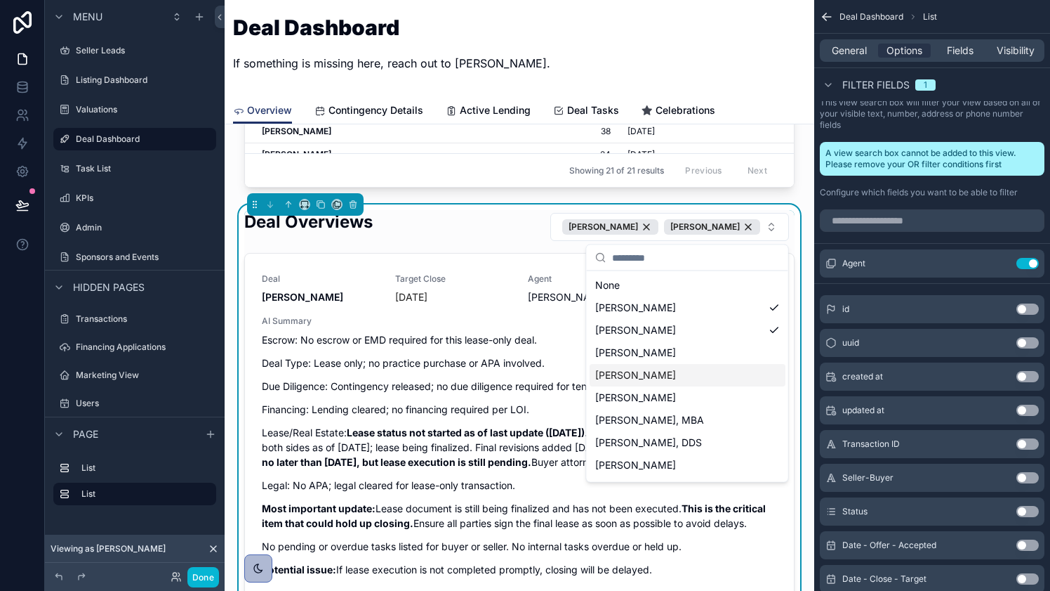
click at [750, 364] on div "[PERSON_NAME]" at bounding box center [688, 375] width 196 height 22
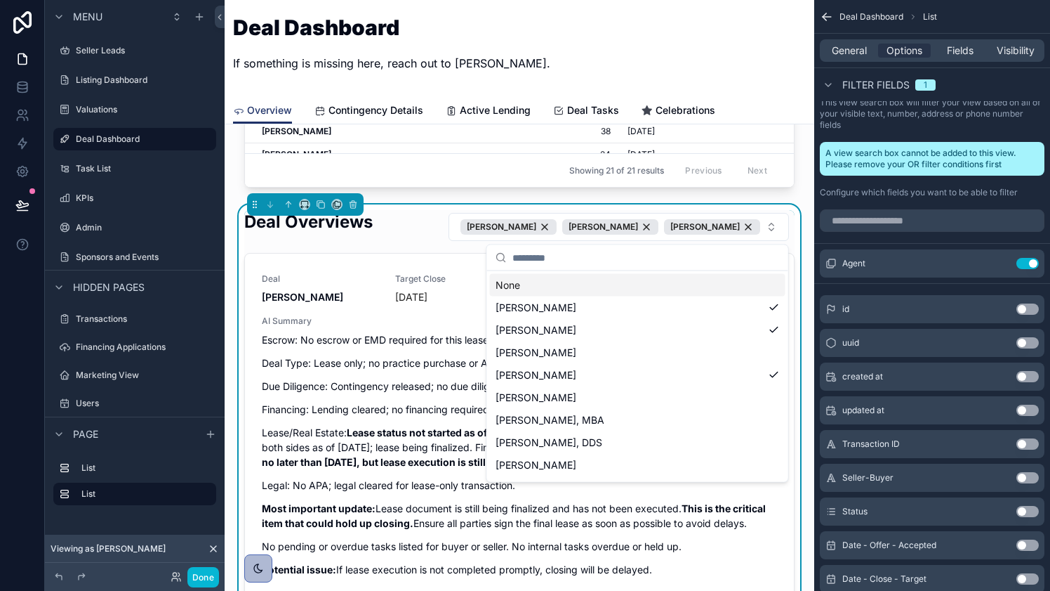
click at [798, 222] on div "Deal Overviews [PERSON_NAME] [PERSON_NAME] [PERSON_NAME] Deal [PERSON_NAME] Tar…" at bounding box center [519, 452] width 567 height 497
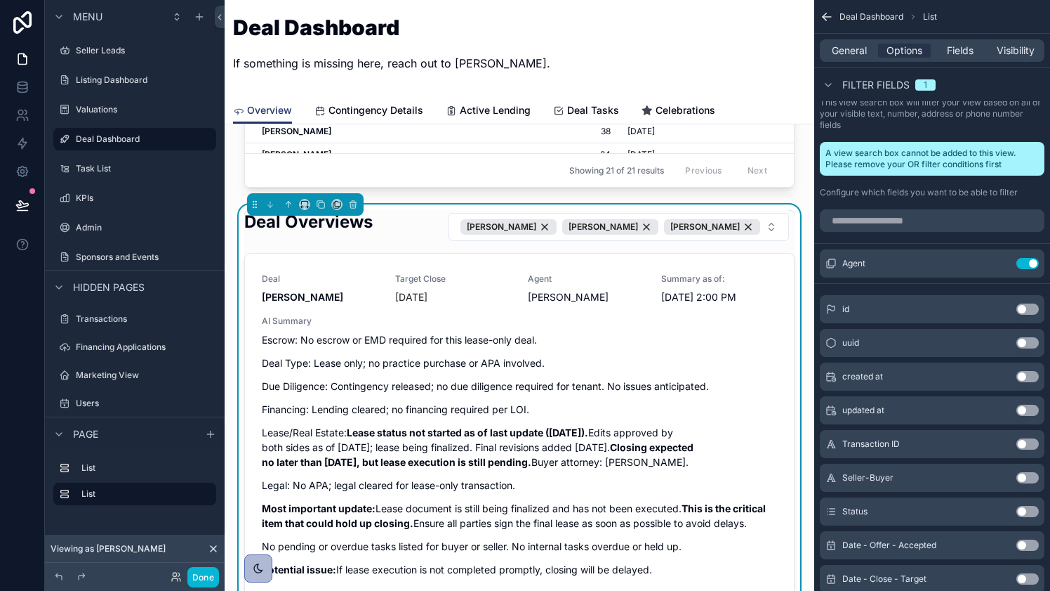
click at [475, 197] on div "Deals In Escrow Add New Deal Deal Days in Escrow Target Close Commission Agent …" at bounding box center [520, 515] width 590 height 1664
click at [16, 207] on icon at bounding box center [22, 205] width 14 height 14
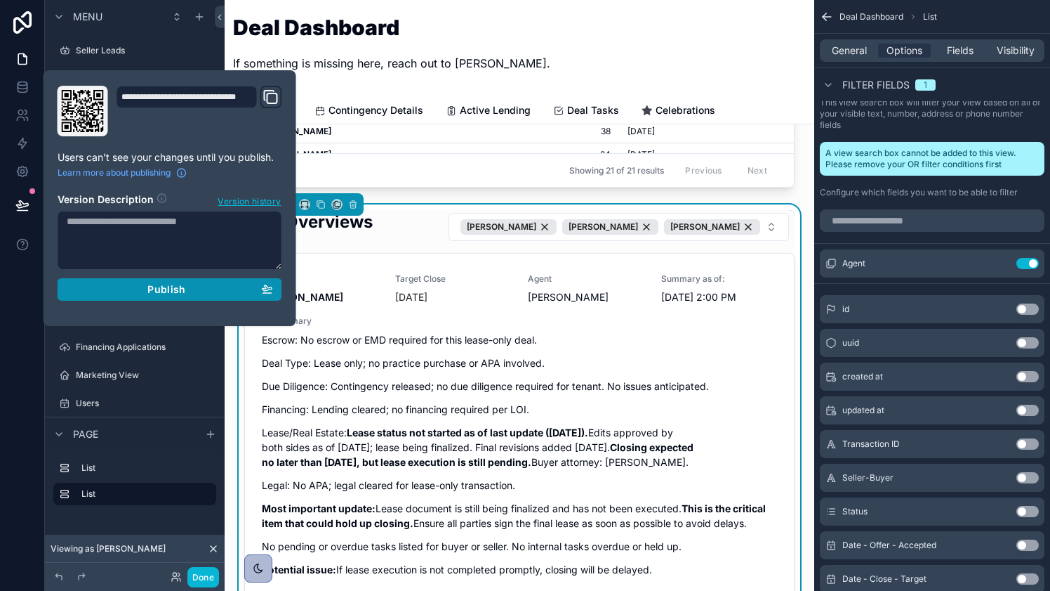
click at [204, 292] on div "Publish" at bounding box center [170, 289] width 206 height 13
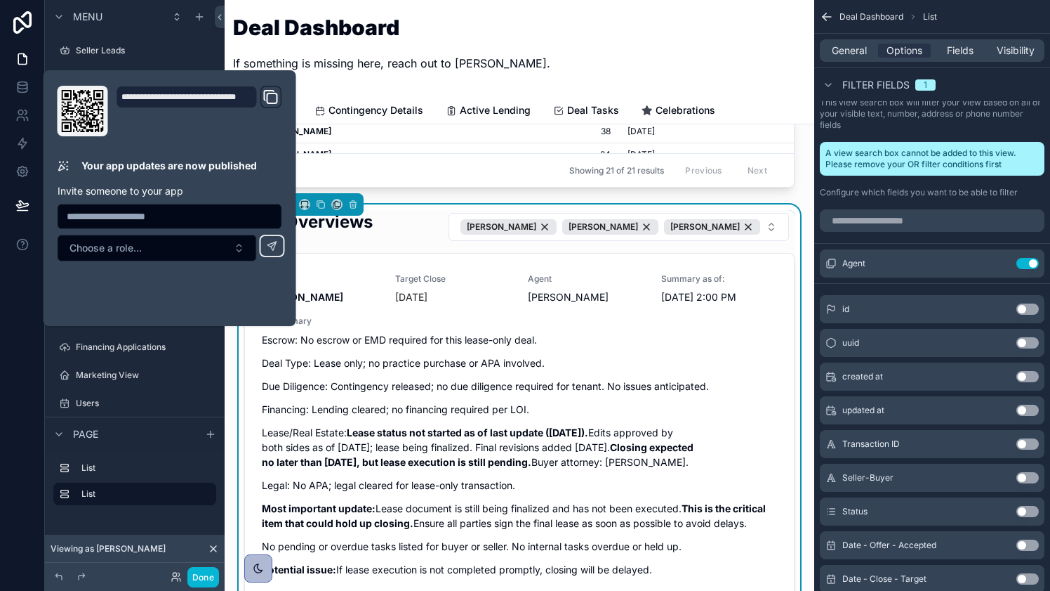
click at [439, 194] on div "Deals In Escrow Add New Deal Deal Days in Escrow Target Close Commission Agent …" at bounding box center [520, 515] width 590 height 1664
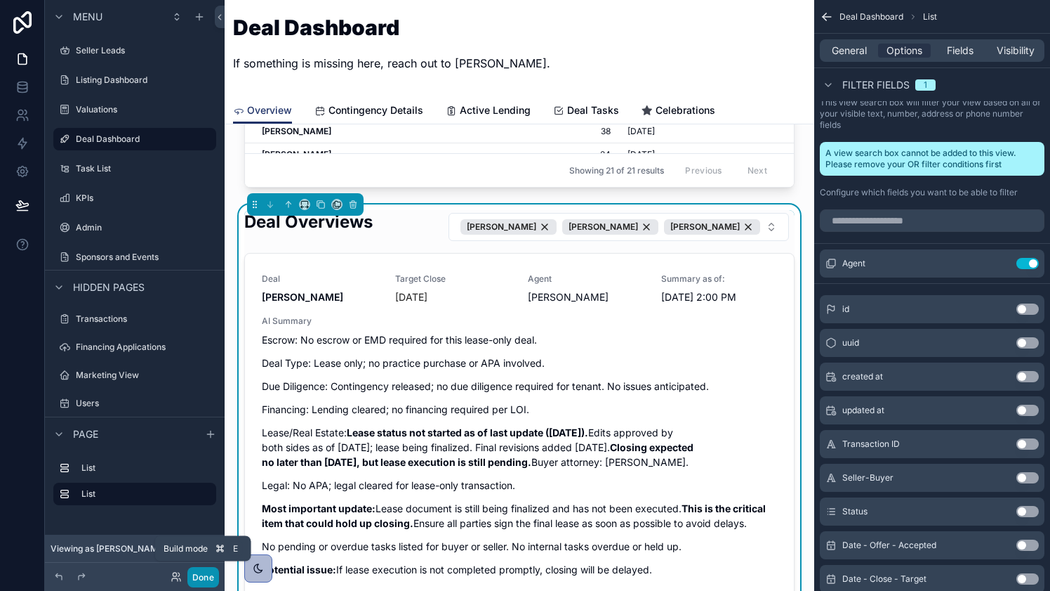
click at [195, 574] on button "Done" at bounding box center [203, 577] width 32 height 20
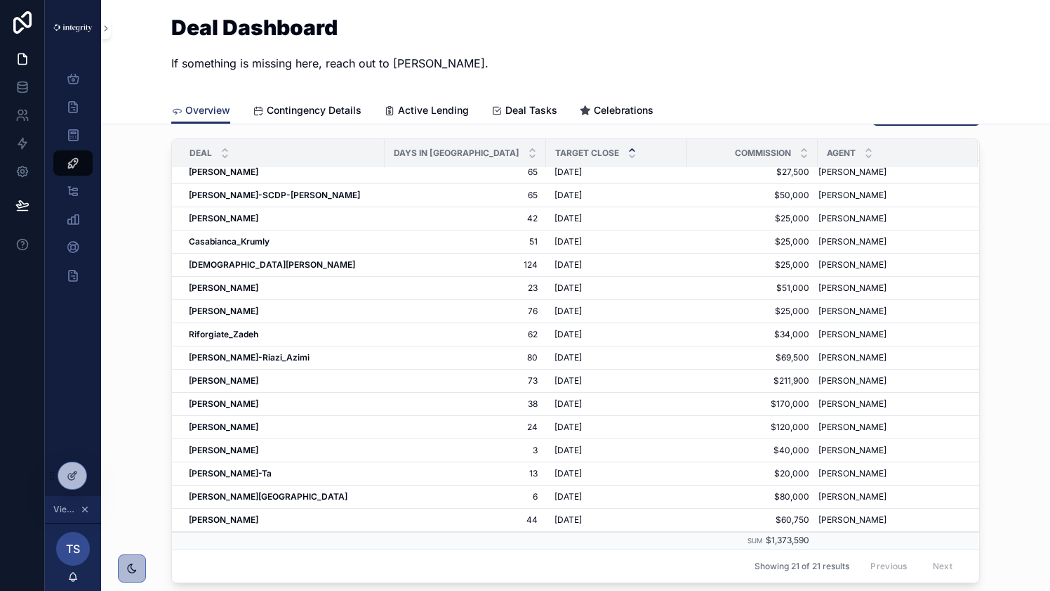
scroll to position [49, 0]
